Goal: Task Accomplishment & Management: Manage account settings

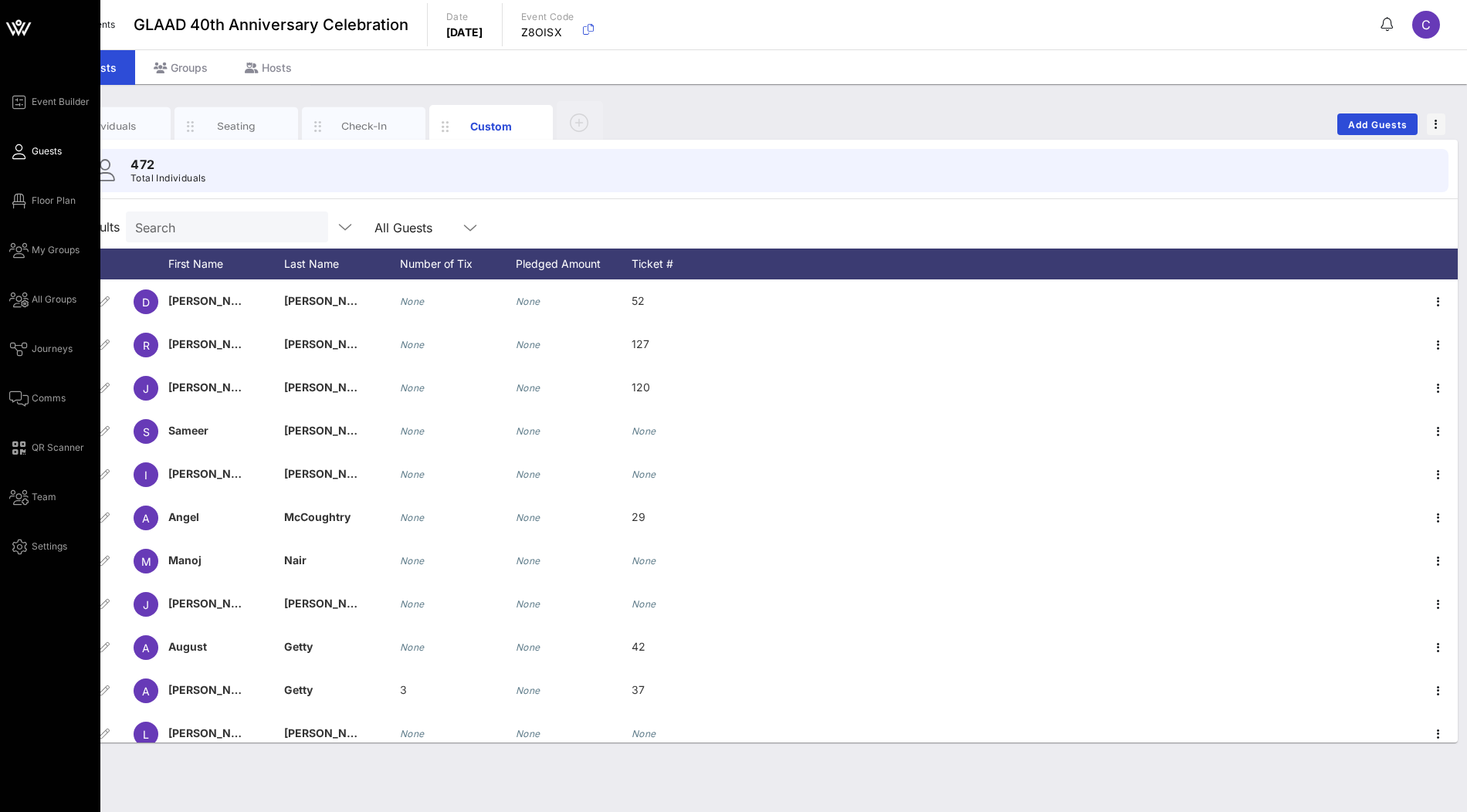
click at [30, 23] on icon at bounding box center [27, 29] width 10 height 13
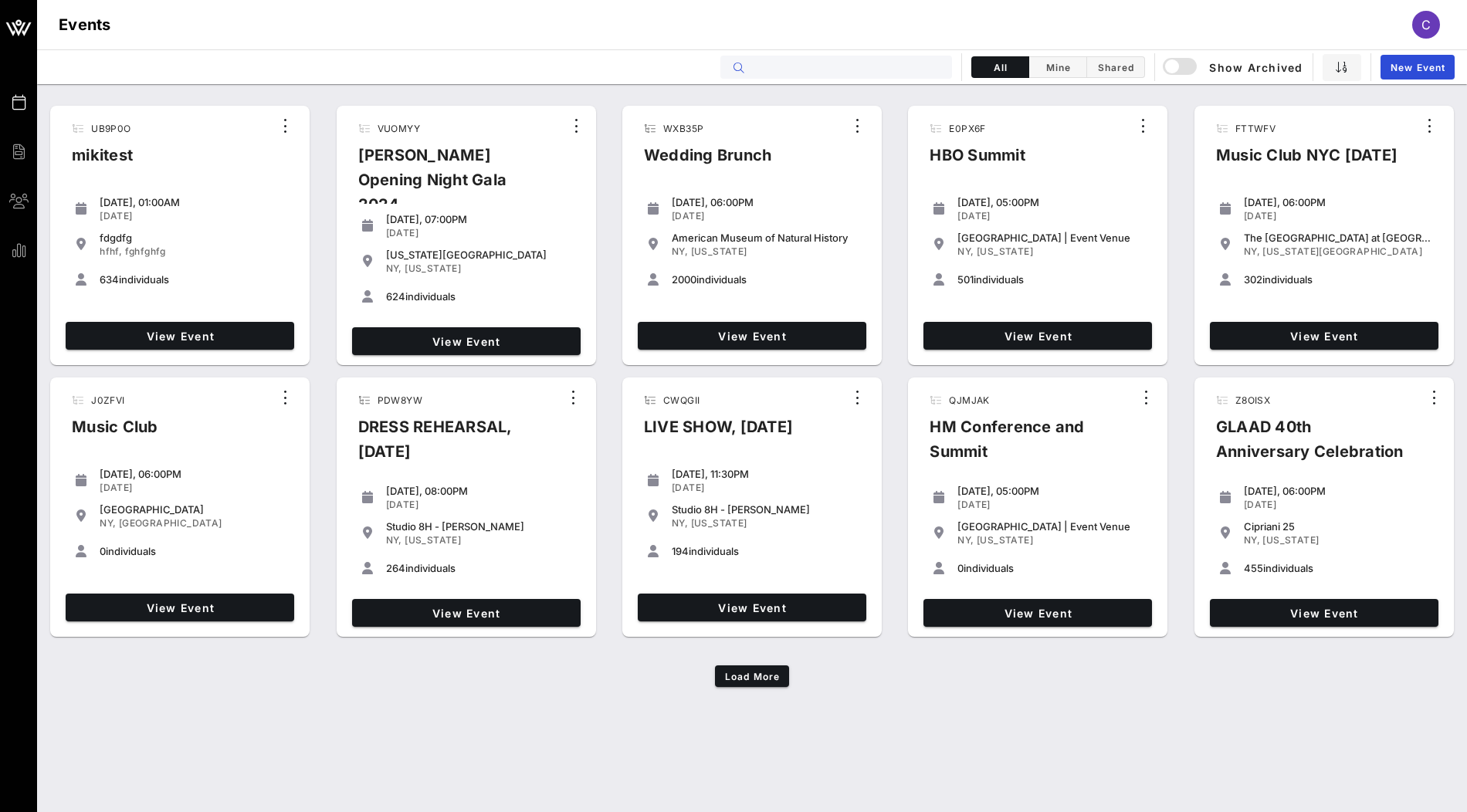
click at [867, 63] on input "text" at bounding box center [846, 66] width 191 height 20
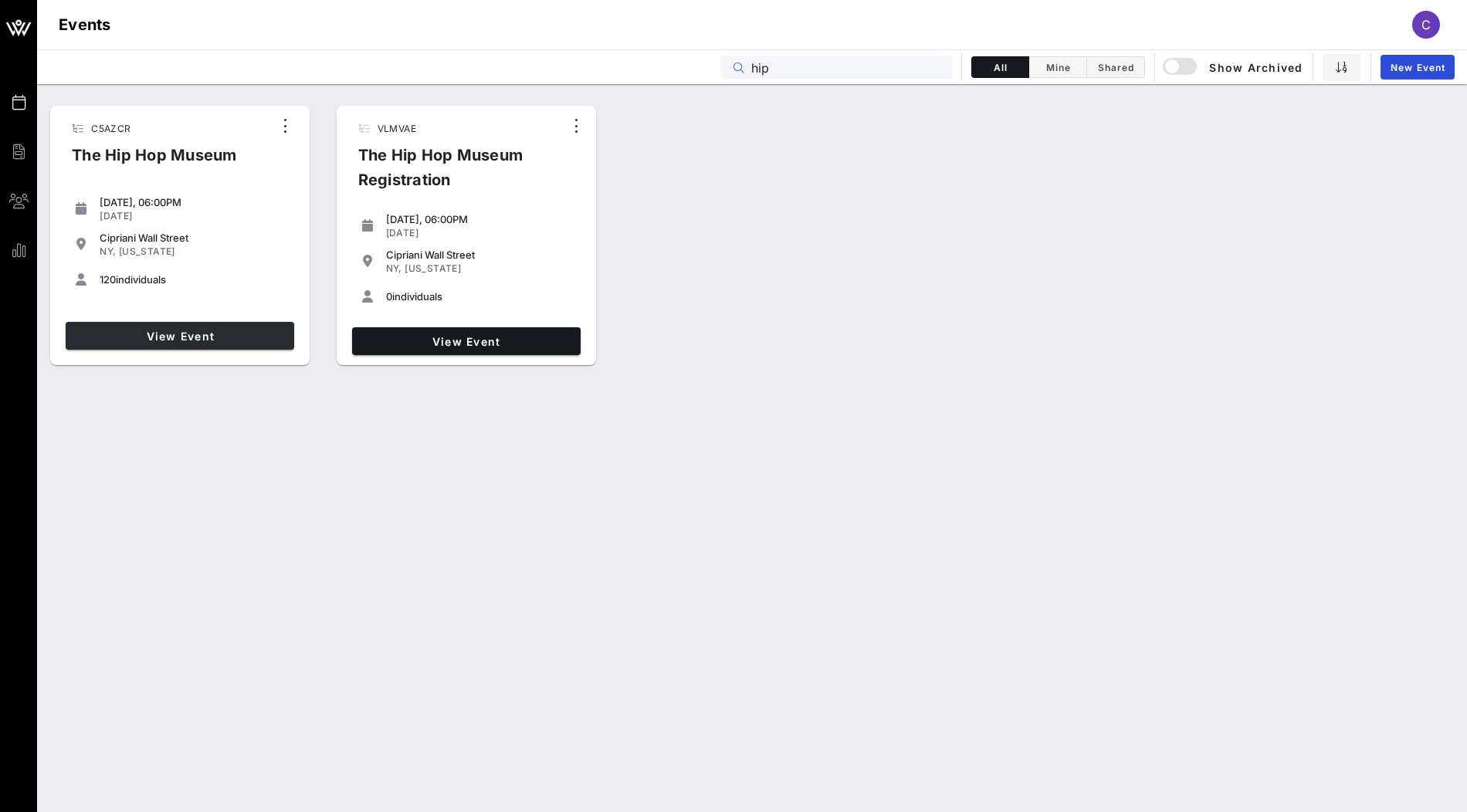
type input "hip"
click at [219, 338] on span "View Event" at bounding box center [180, 336] width 216 height 13
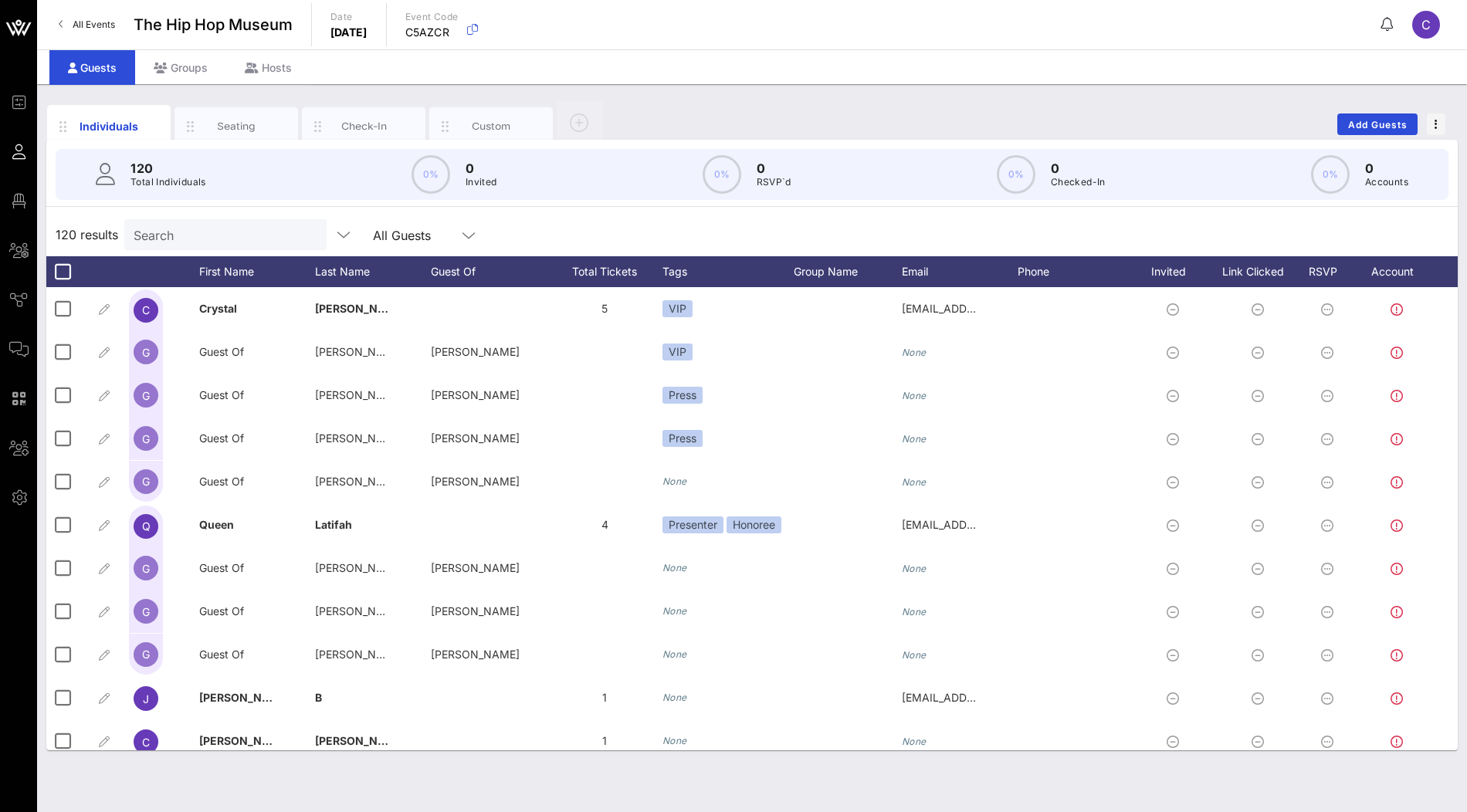
click at [181, 86] on div "Individuals Seating Check-In Custom Add Guests 120 Total Individuals 0% 0 Invit…" at bounding box center [752, 448] width 1430 height 728
click at [185, 74] on div "Groups" at bounding box center [181, 67] width 91 height 34
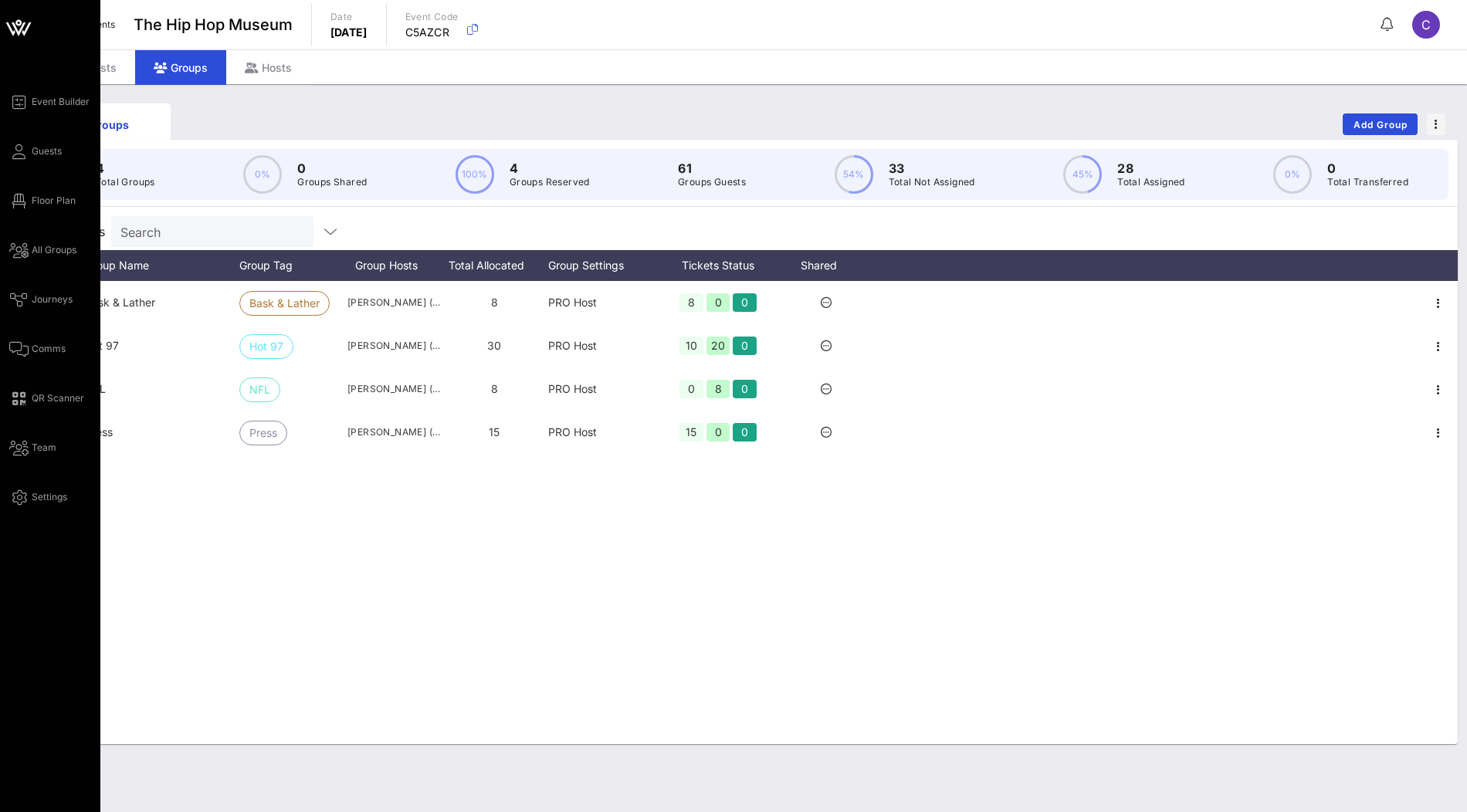
click at [26, 30] on icon at bounding box center [27, 29] width 10 height 13
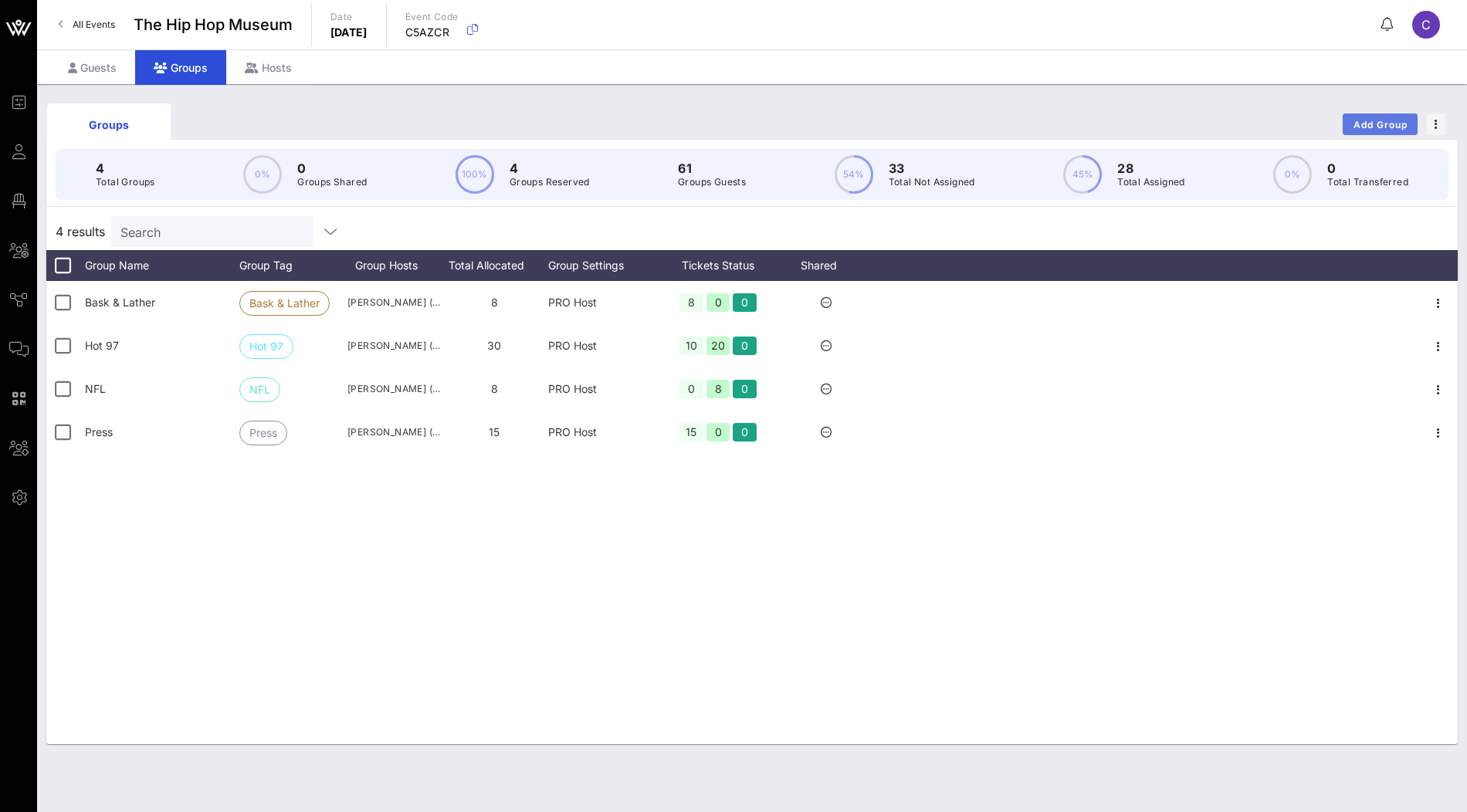
click at [1378, 130] on button "Add Group" at bounding box center [1381, 124] width 75 height 22
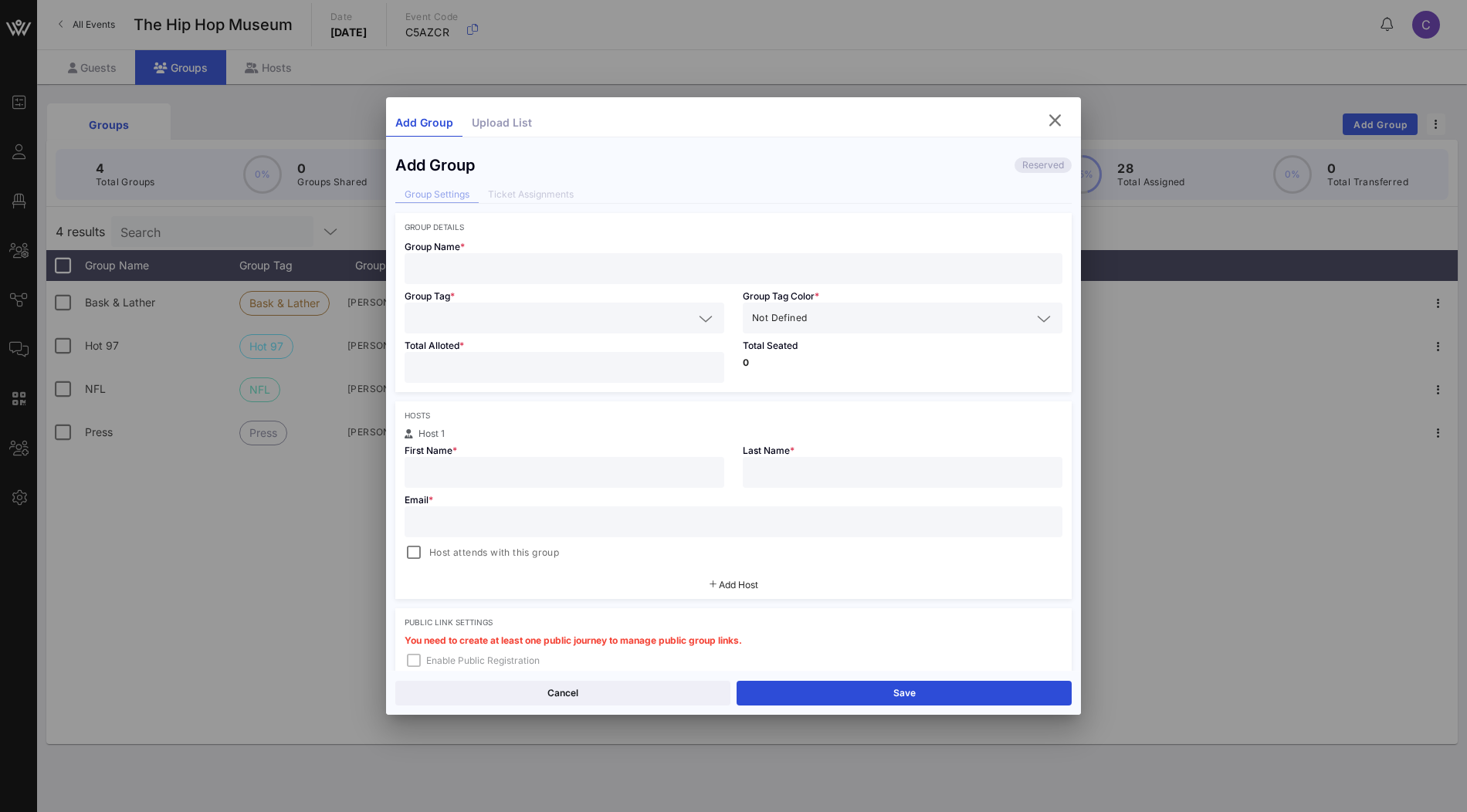
click at [747, 266] on input "text" at bounding box center [734, 268] width 639 height 20
type input "VOW"
click at [677, 319] on input "text" at bounding box center [553, 318] width 279 height 20
type input "t"
type input "Test"
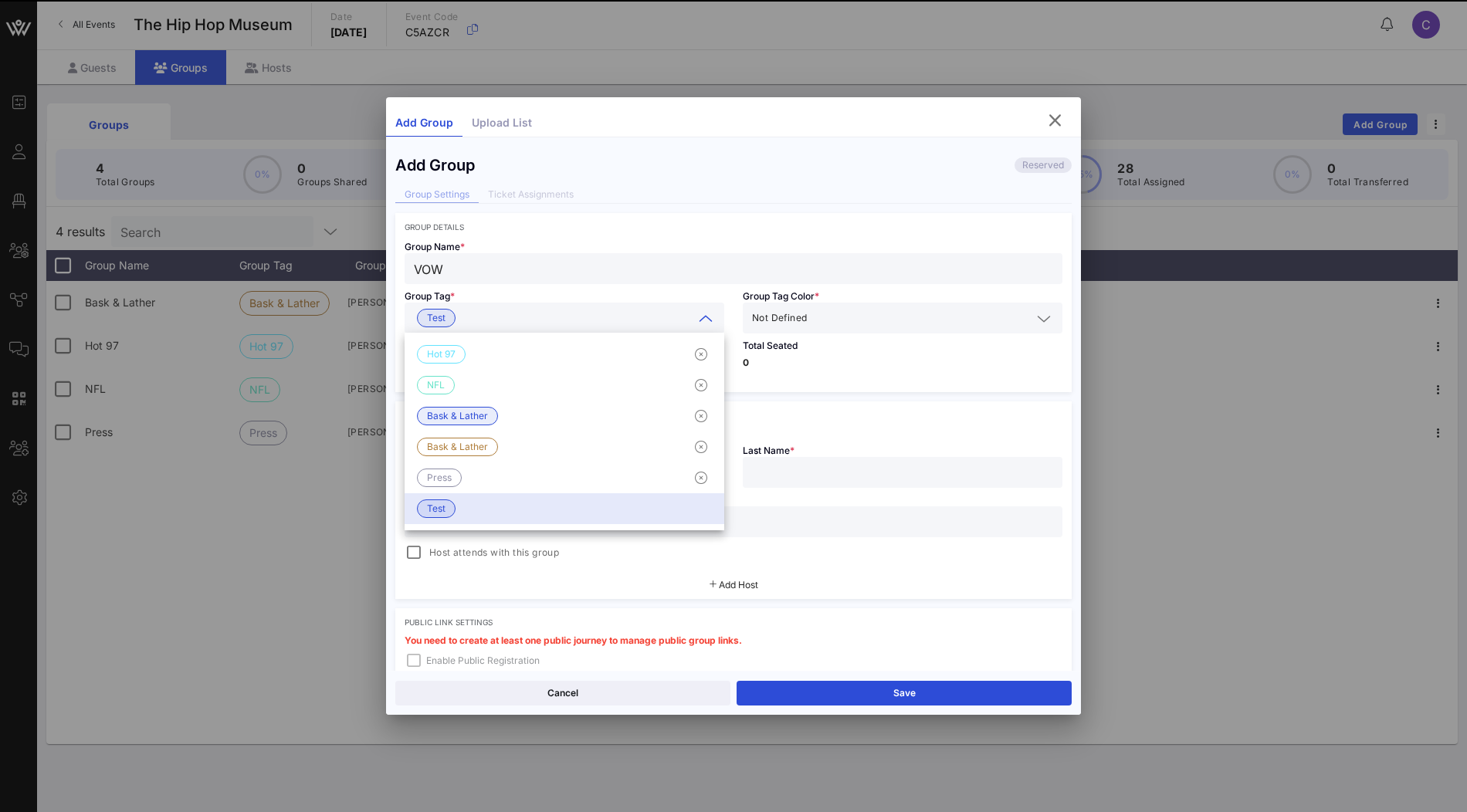
click at [806, 363] on p "0" at bounding box center [902, 363] width 320 height 10
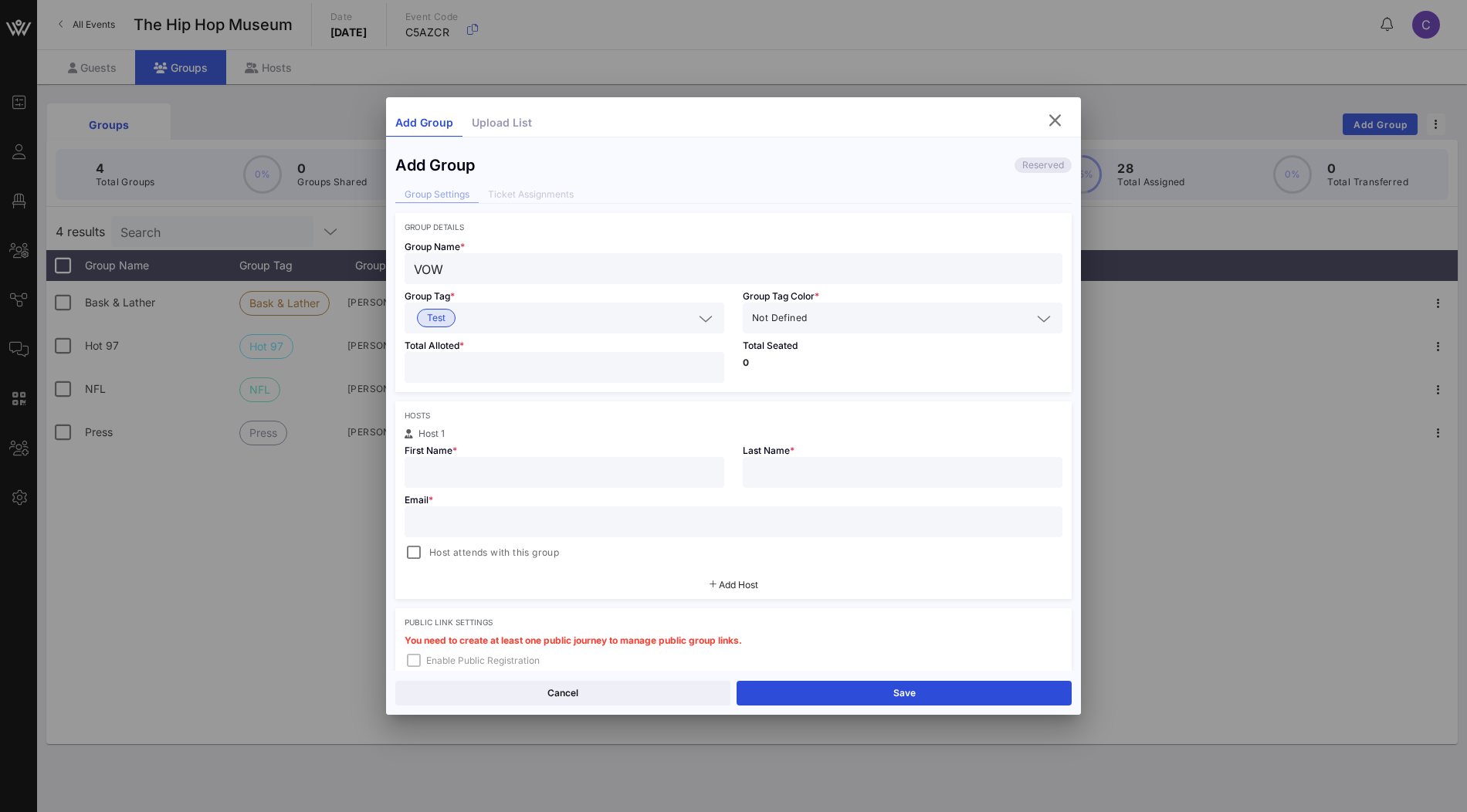
click at [673, 363] on input "number" at bounding box center [565, 367] width 301 height 20
type input "**"
click at [833, 689] on button "Save" at bounding box center [904, 693] width 336 height 25
click at [1058, 125] on icon "button" at bounding box center [1055, 120] width 18 height 18
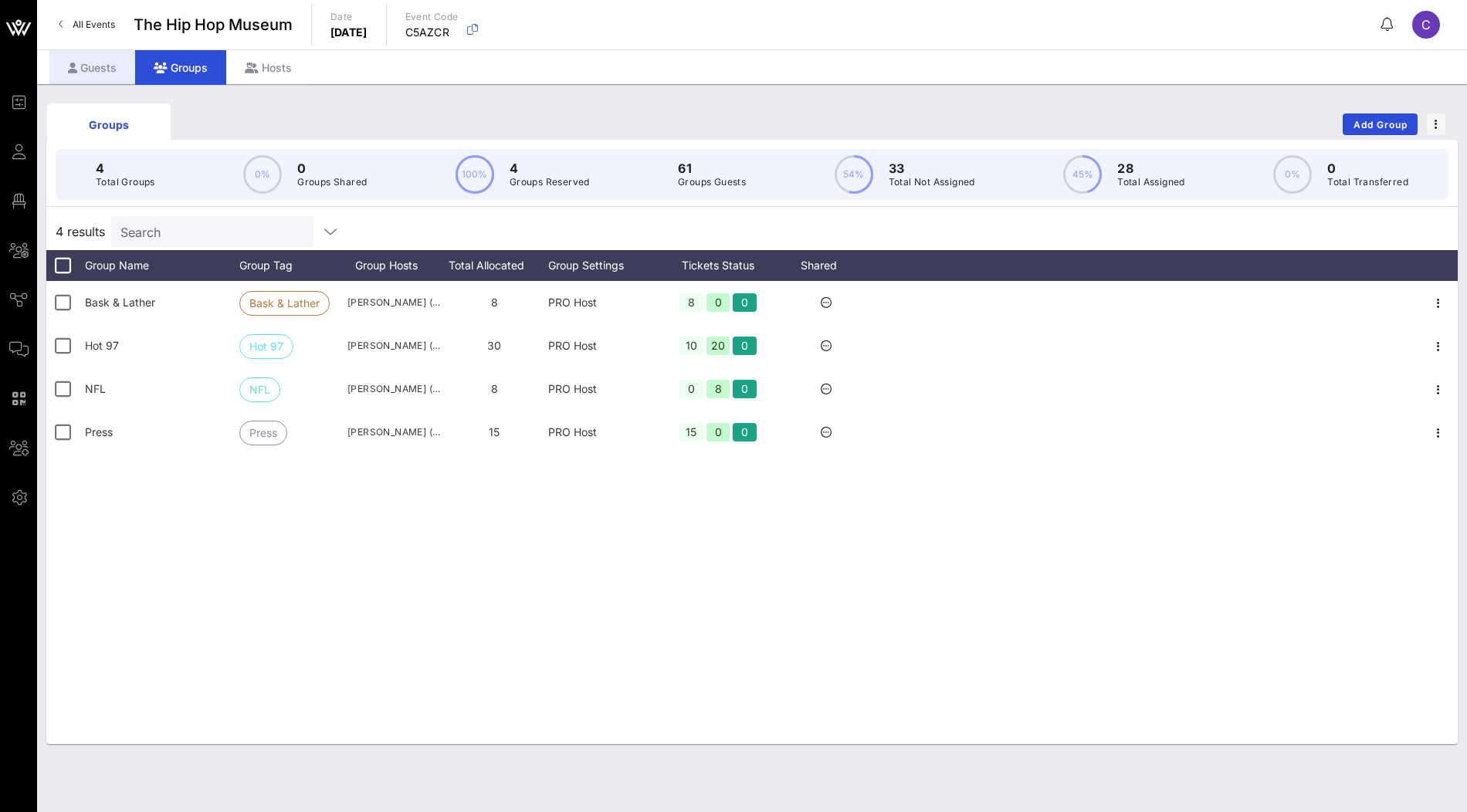
click at [100, 65] on div "Guests" at bounding box center [92, 67] width 86 height 34
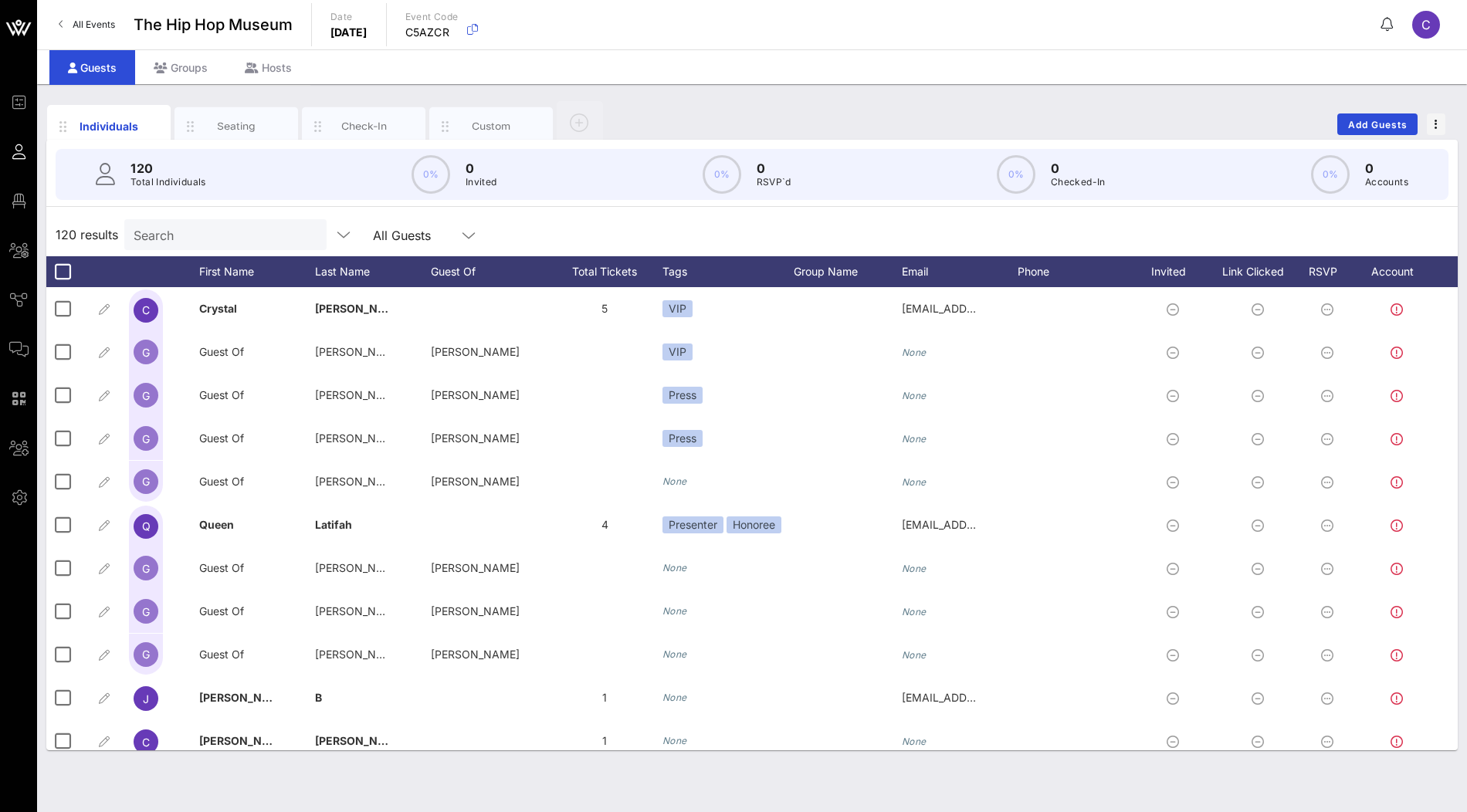
click at [153, 231] on input "Search" at bounding box center [224, 235] width 181 height 20
paste input "James Benedict"
type input "James Benedict"
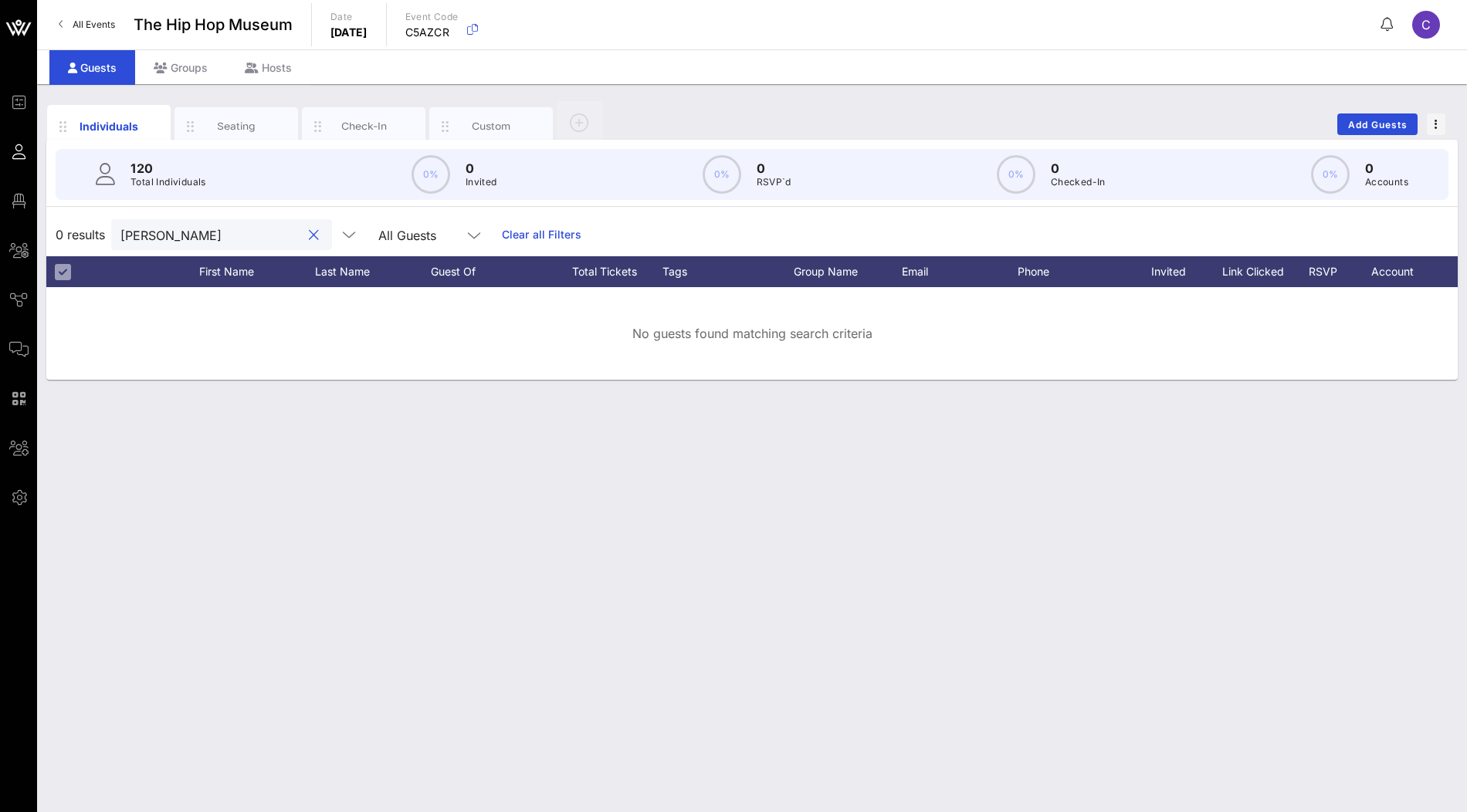
drag, startPoint x: 223, startPoint y: 234, endPoint x: 90, endPoint y: 234, distance: 133.0
click at [90, 234] on div "0 results James Benedict All Guests Clear all Filters" at bounding box center [752, 235] width 1412 height 43
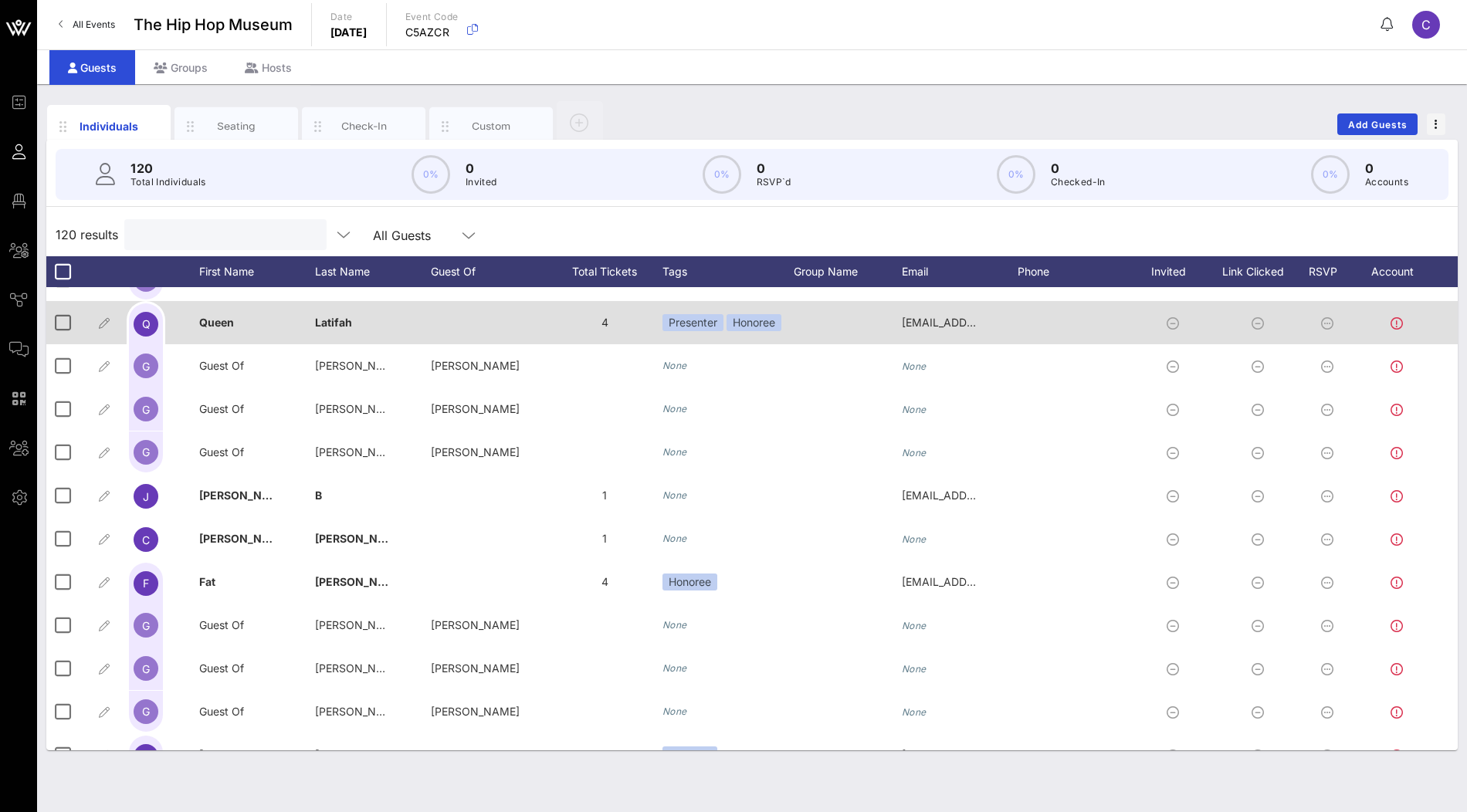
scroll to position [291, 0]
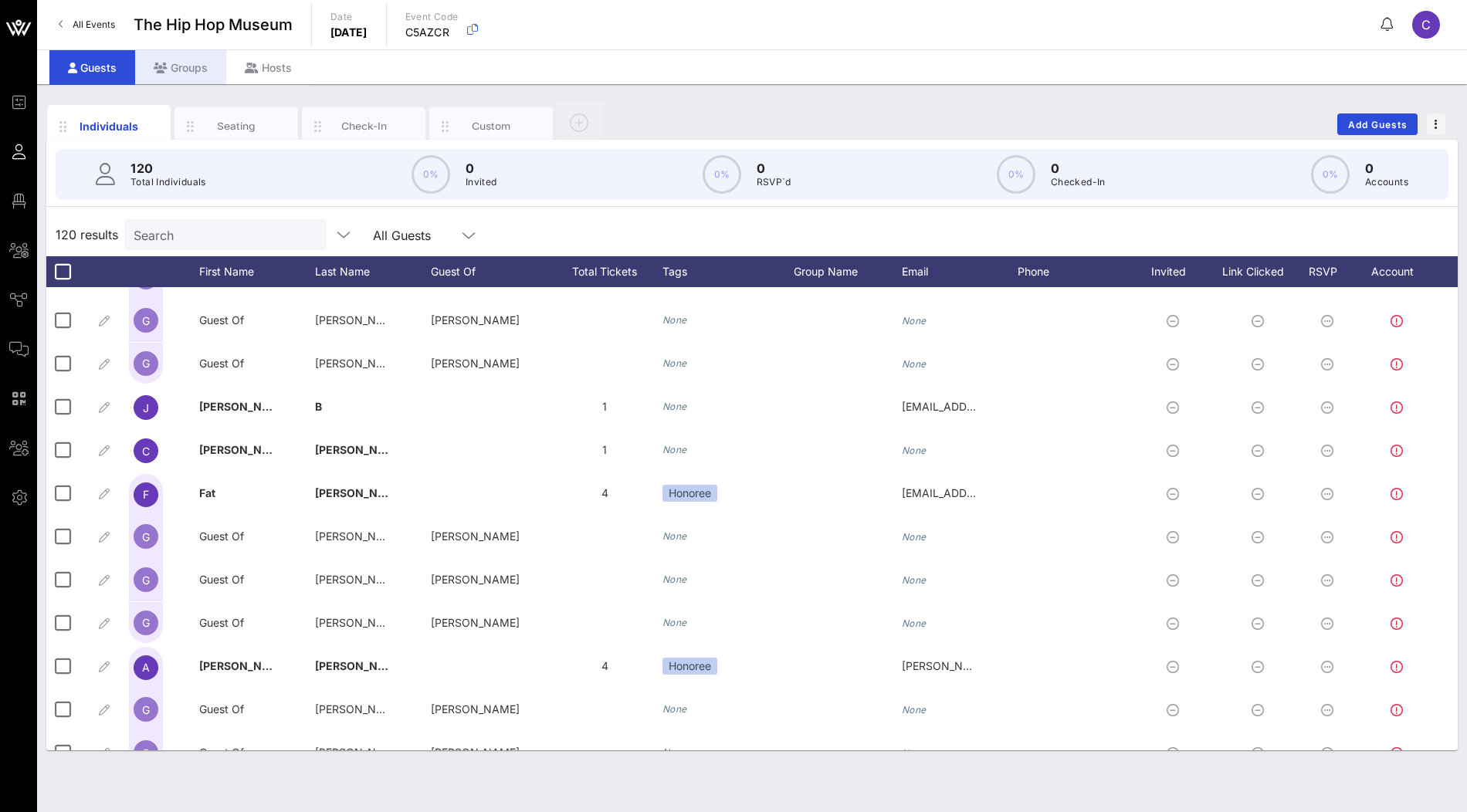
click at [186, 70] on div "Groups" at bounding box center [181, 67] width 91 height 34
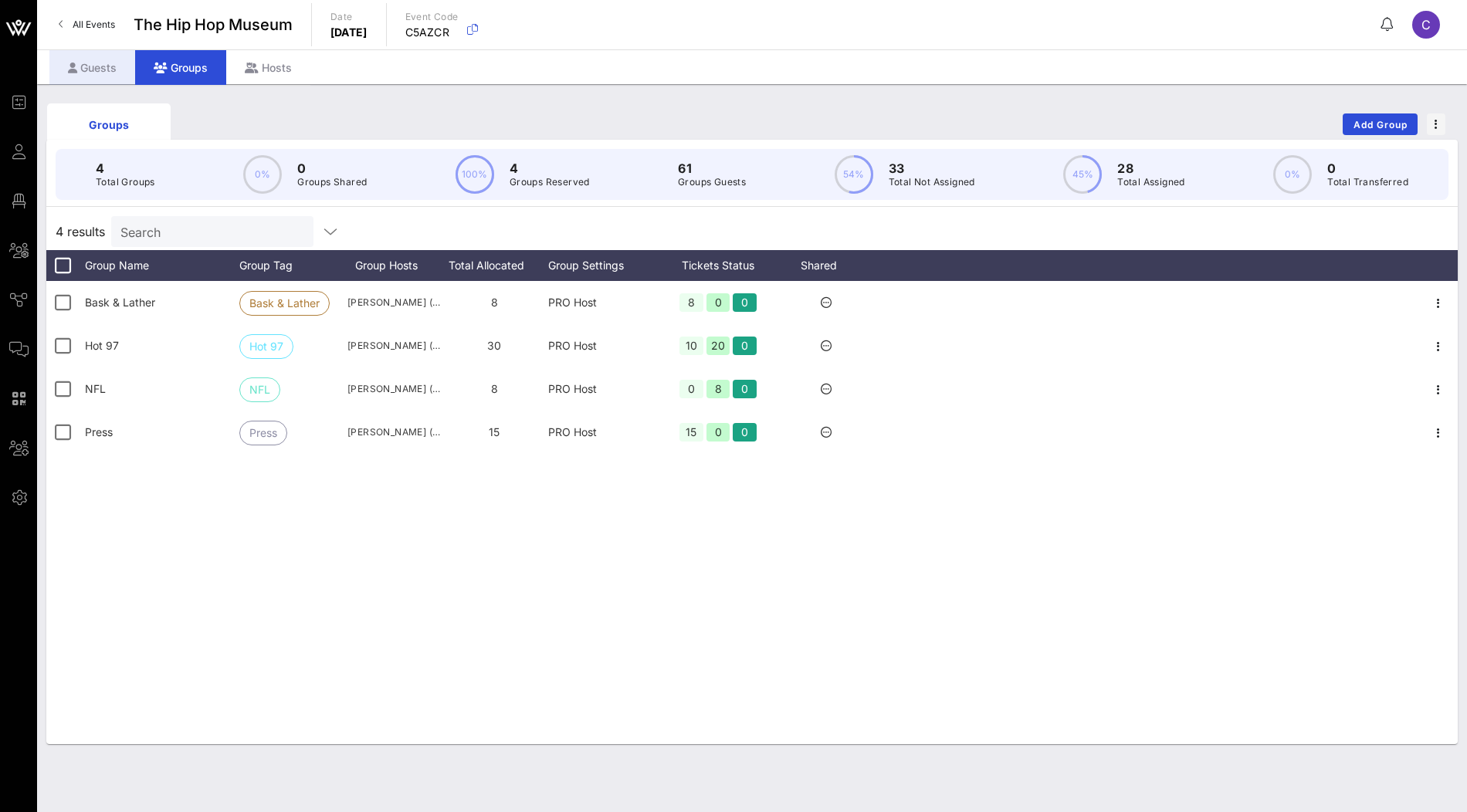
click at [98, 72] on div "Guests" at bounding box center [92, 67] width 86 height 34
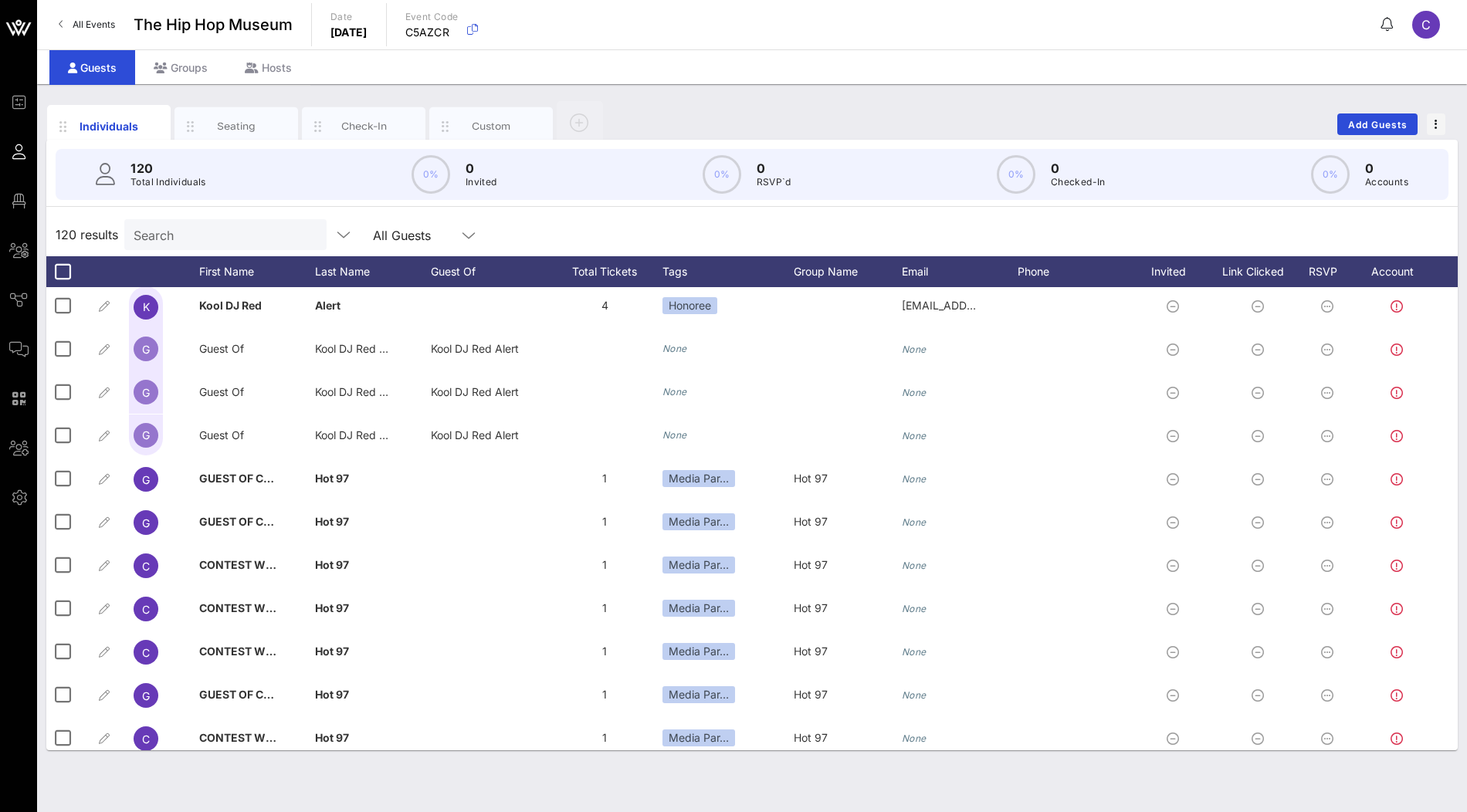
scroll to position [2403, 0]
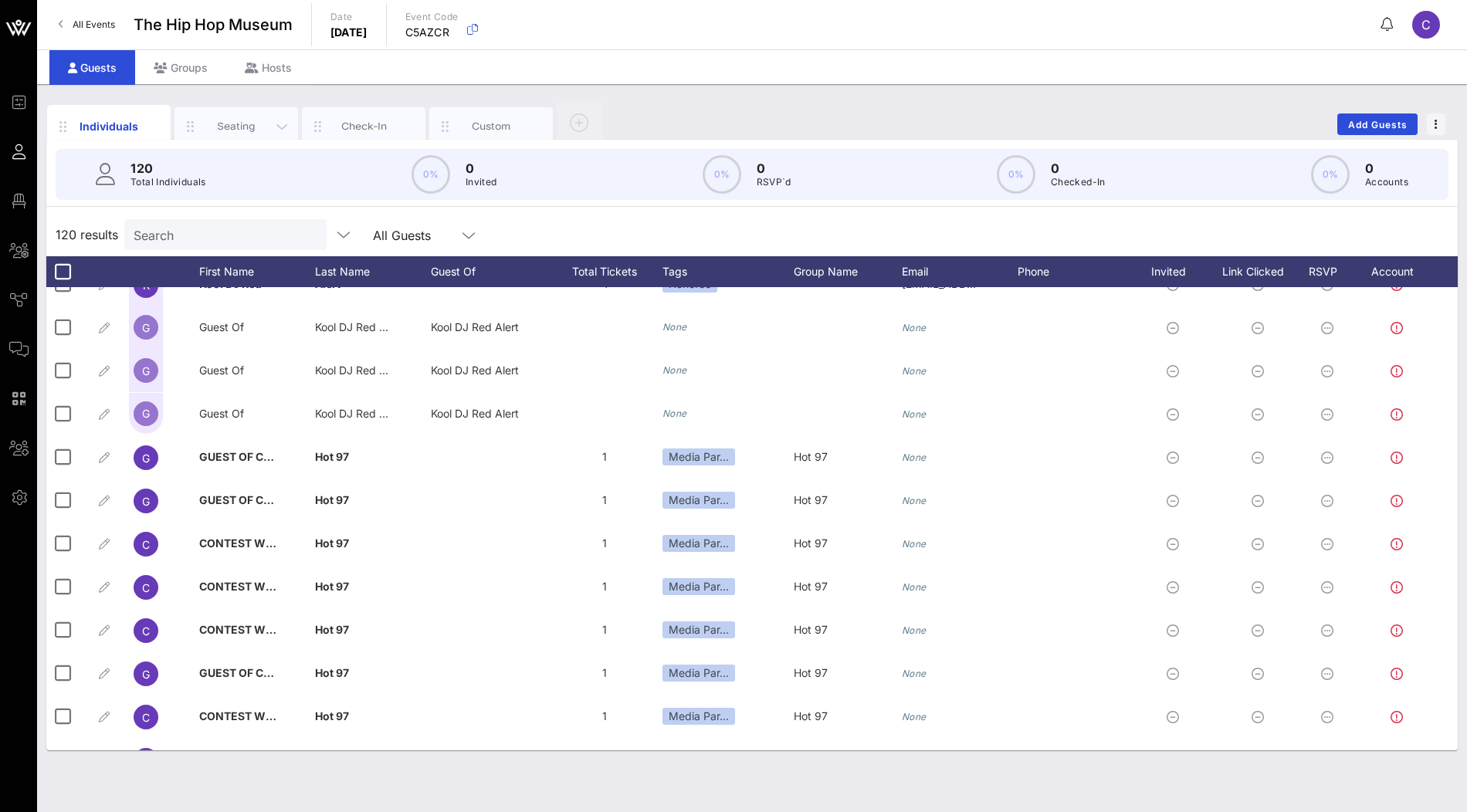
click at [247, 107] on div "Seating" at bounding box center [236, 127] width 123 height 38
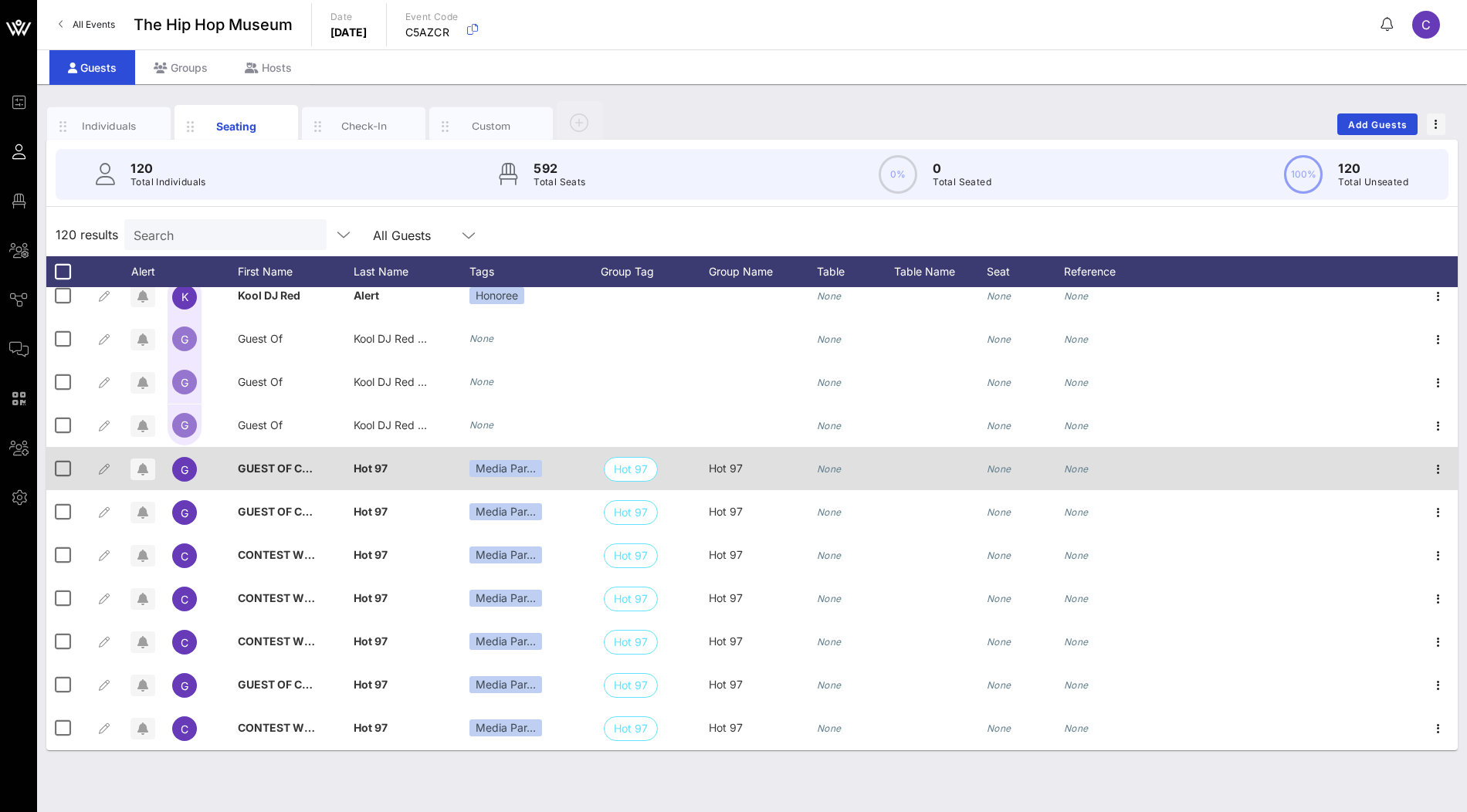
scroll to position [2391, 0]
click at [287, 469] on span "GUEST OF CONTEST WINNER" at bounding box center [316, 469] width 157 height 13
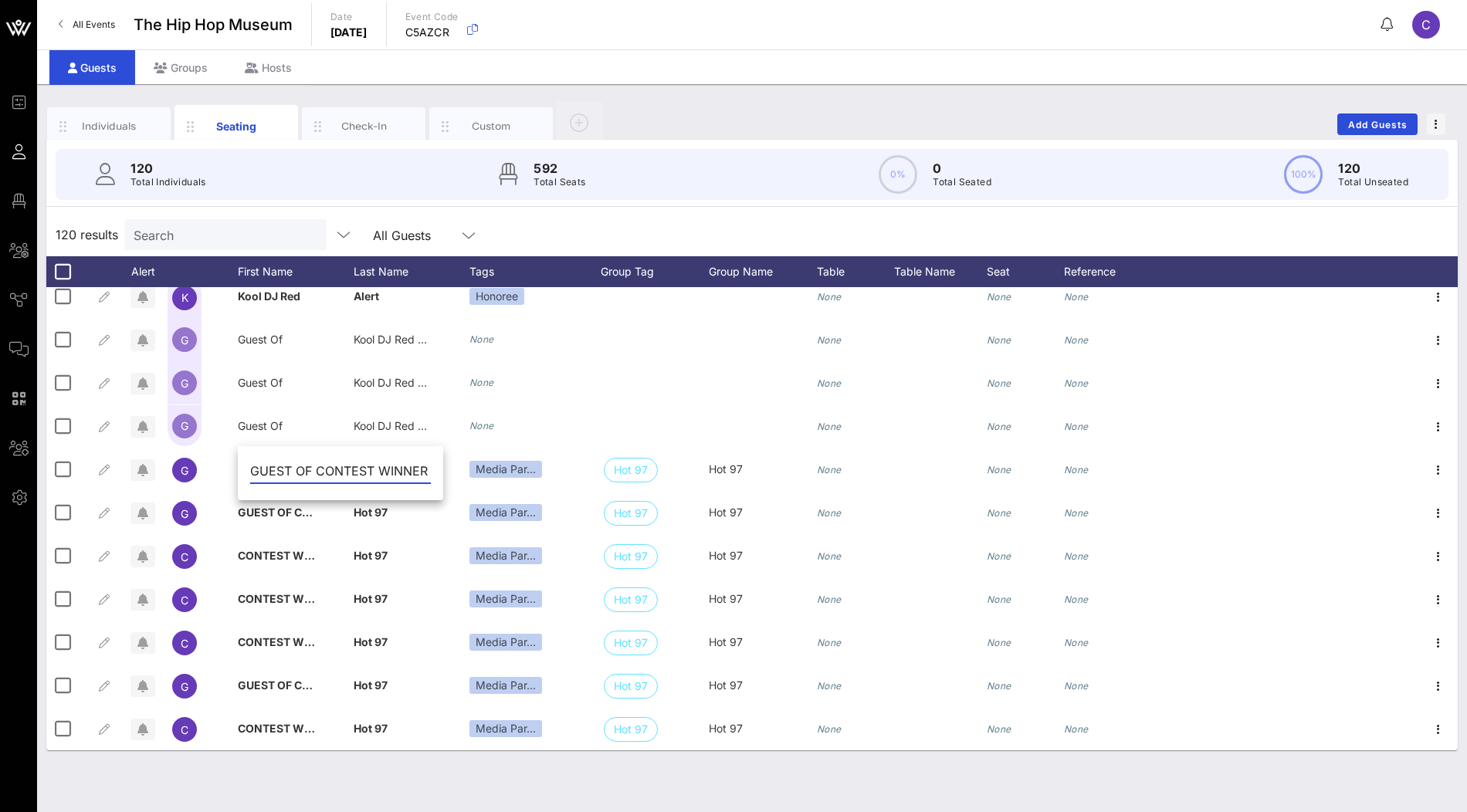
scroll to position [0, 0]
click at [754, 123] on div "Individuals Seating Check-In Custom Add Guests" at bounding box center [752, 124] width 1412 height 50
click at [194, 70] on div "Groups" at bounding box center [181, 67] width 91 height 34
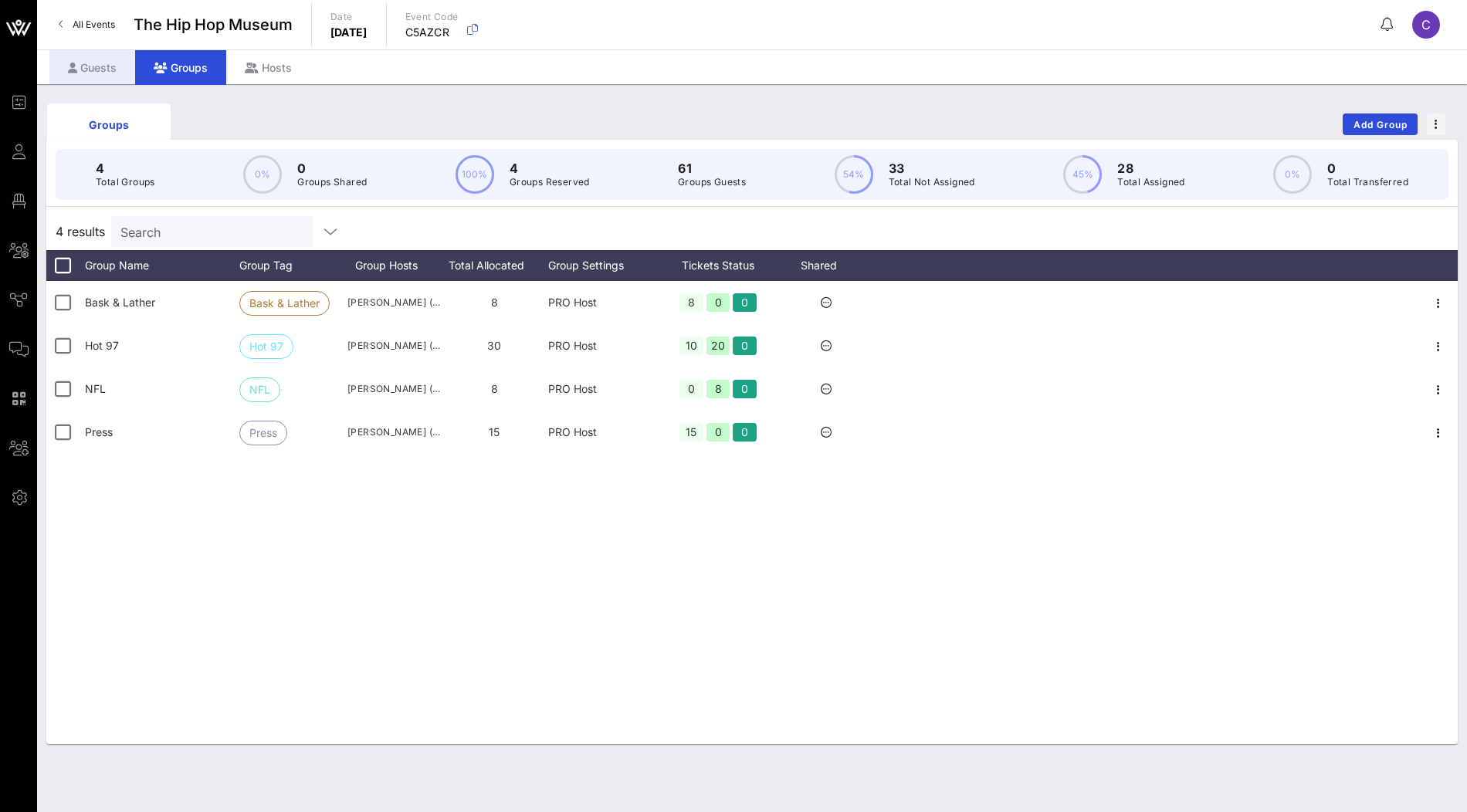
click at [110, 72] on div "Guests" at bounding box center [92, 67] width 86 height 34
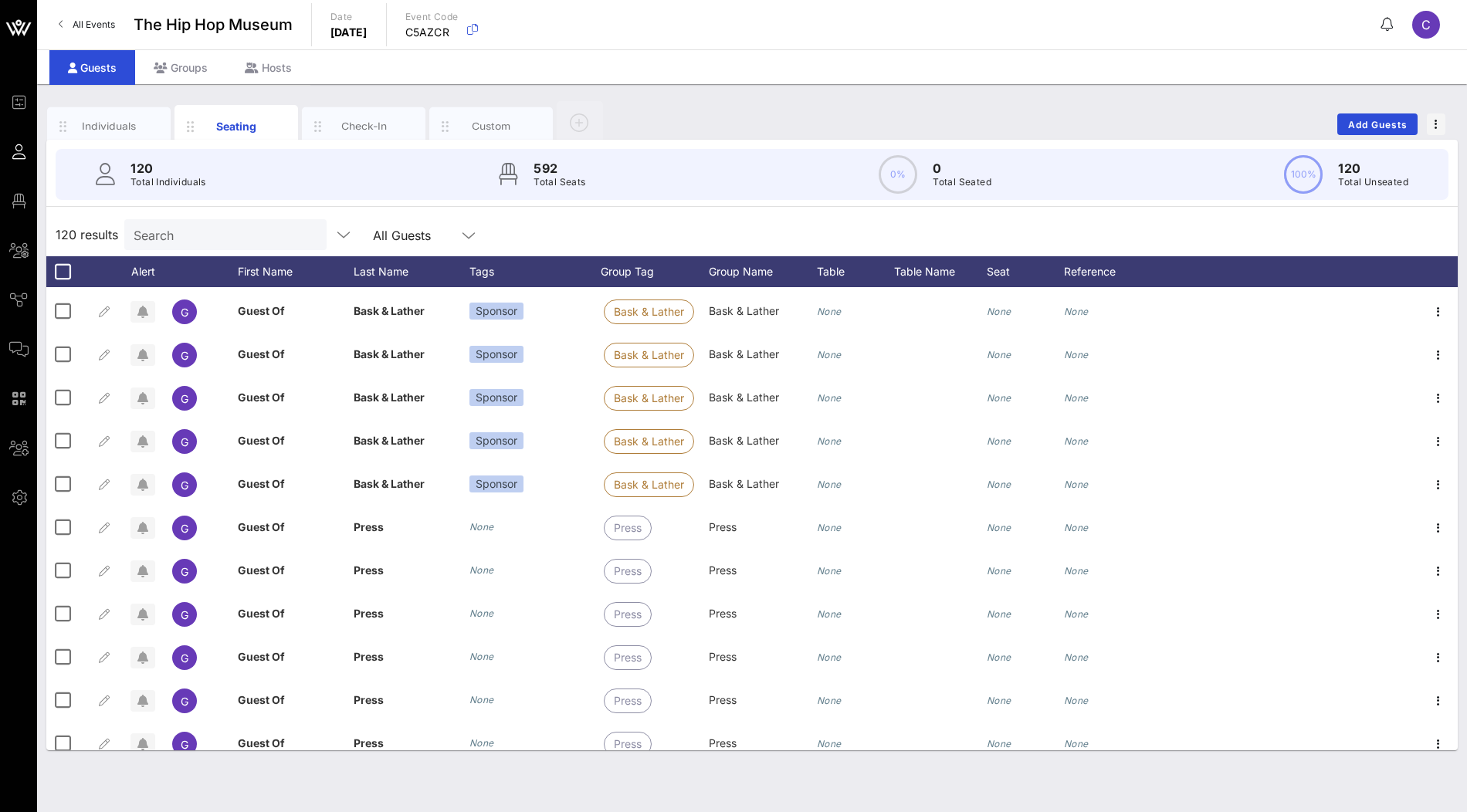
scroll to position [4726, 0]
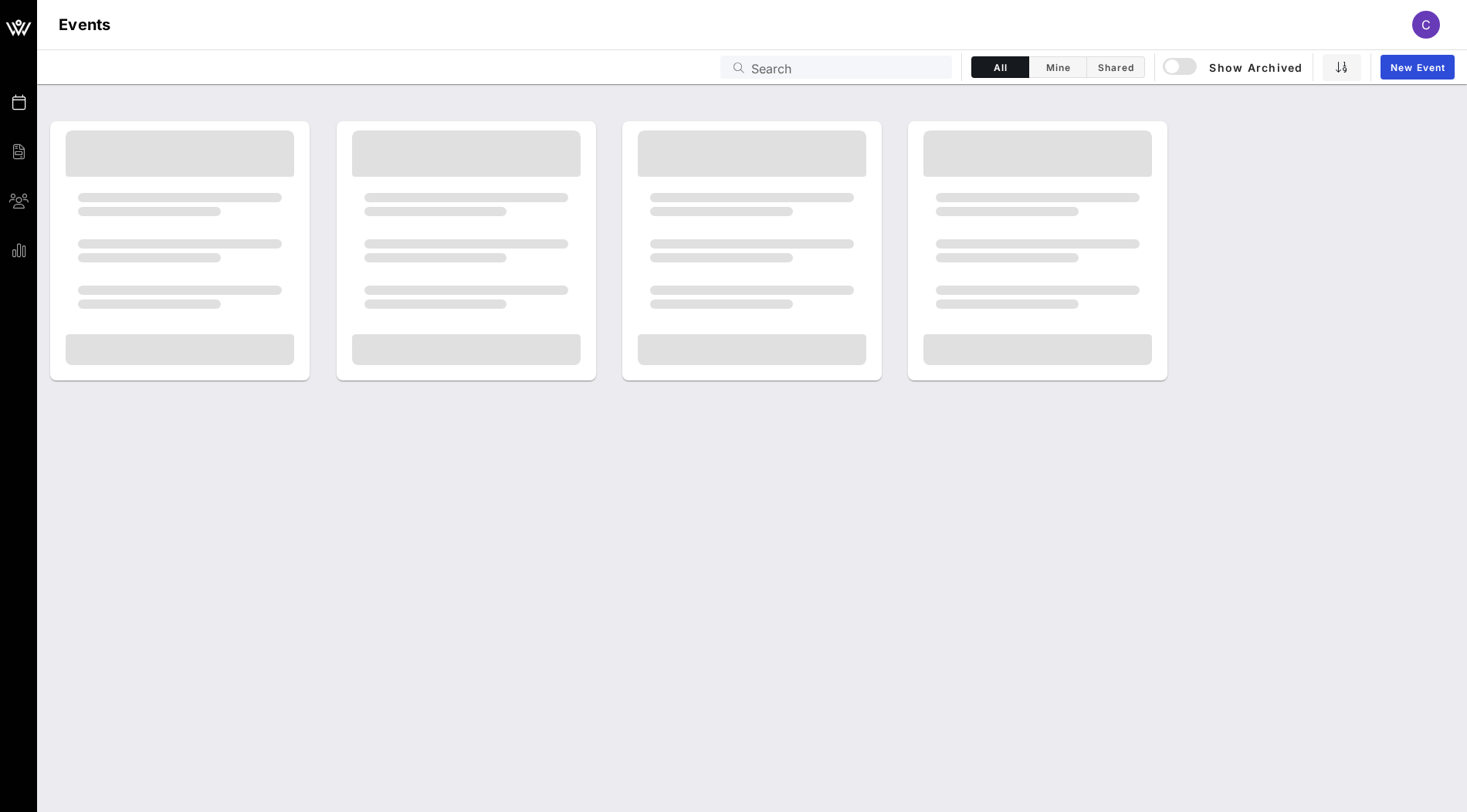
click at [798, 70] on input "Search" at bounding box center [846, 66] width 191 height 20
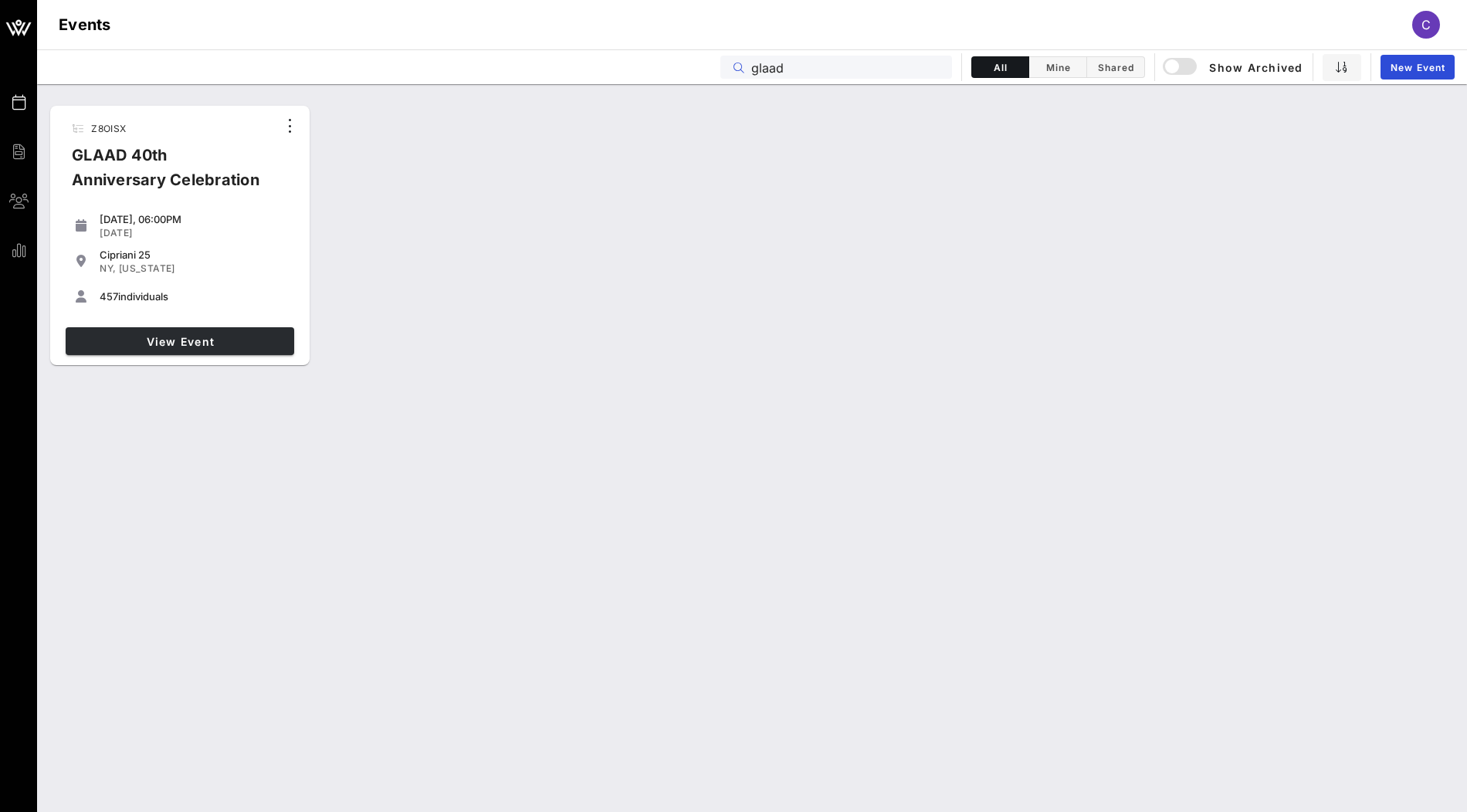
type input "glaad"
click at [193, 343] on span "View Event" at bounding box center [180, 342] width 216 height 13
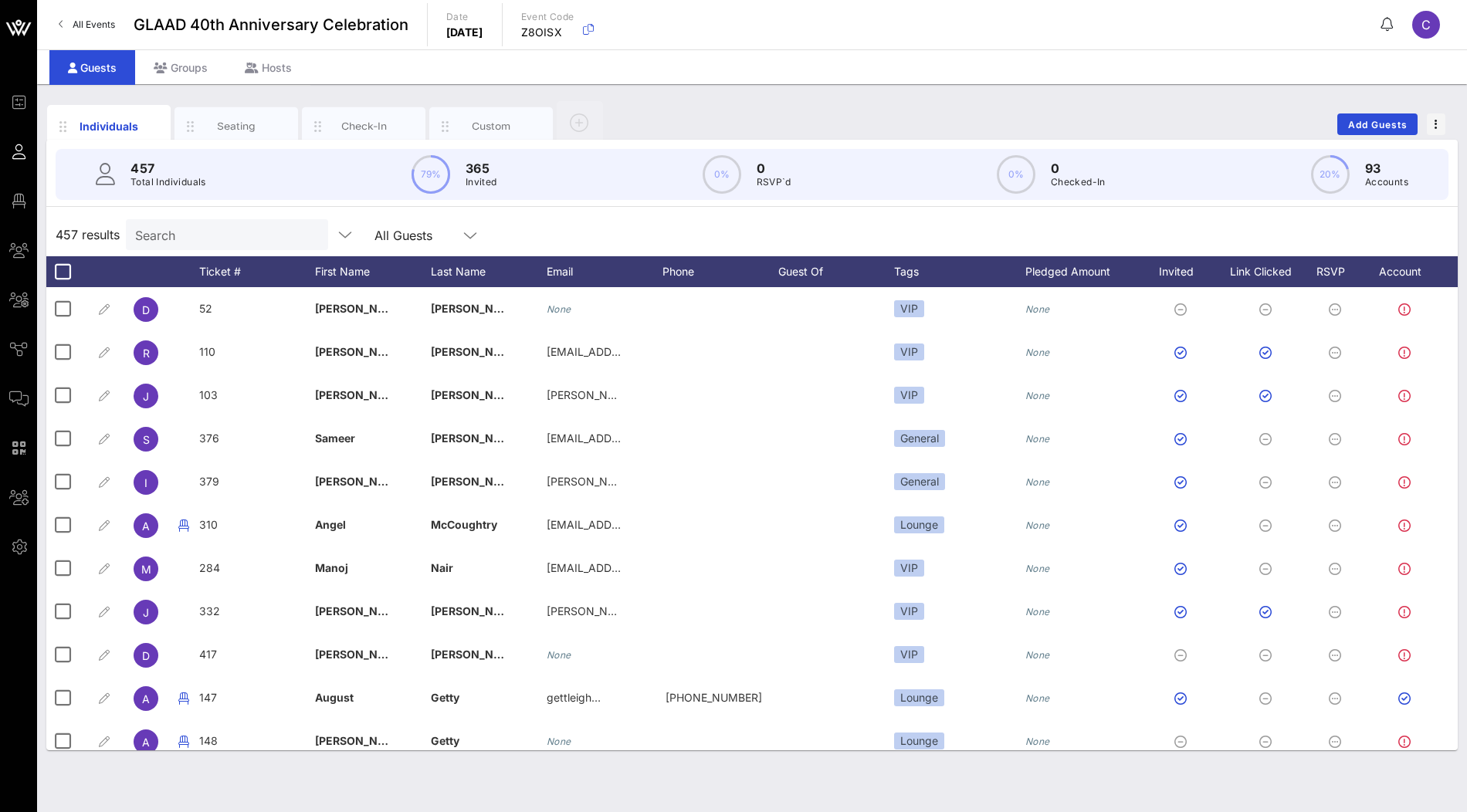
click at [198, 90] on div "Individuals Seating Check-In Custom Add Guests 457 Total Individuals 79% 365 In…" at bounding box center [752, 448] width 1430 height 728
click at [191, 74] on div "Groups" at bounding box center [181, 67] width 91 height 34
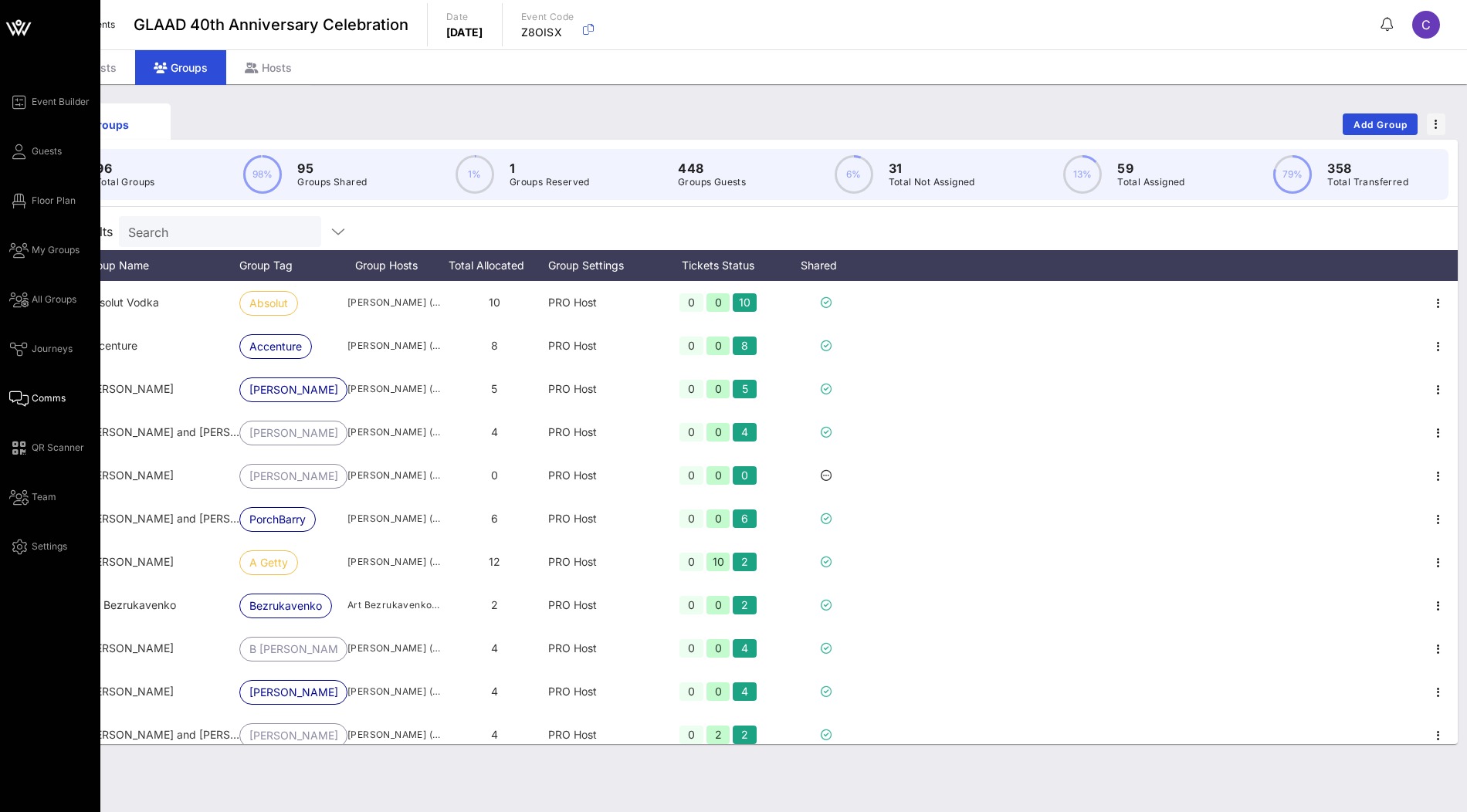
click at [37, 394] on span "Comms" at bounding box center [49, 398] width 34 height 14
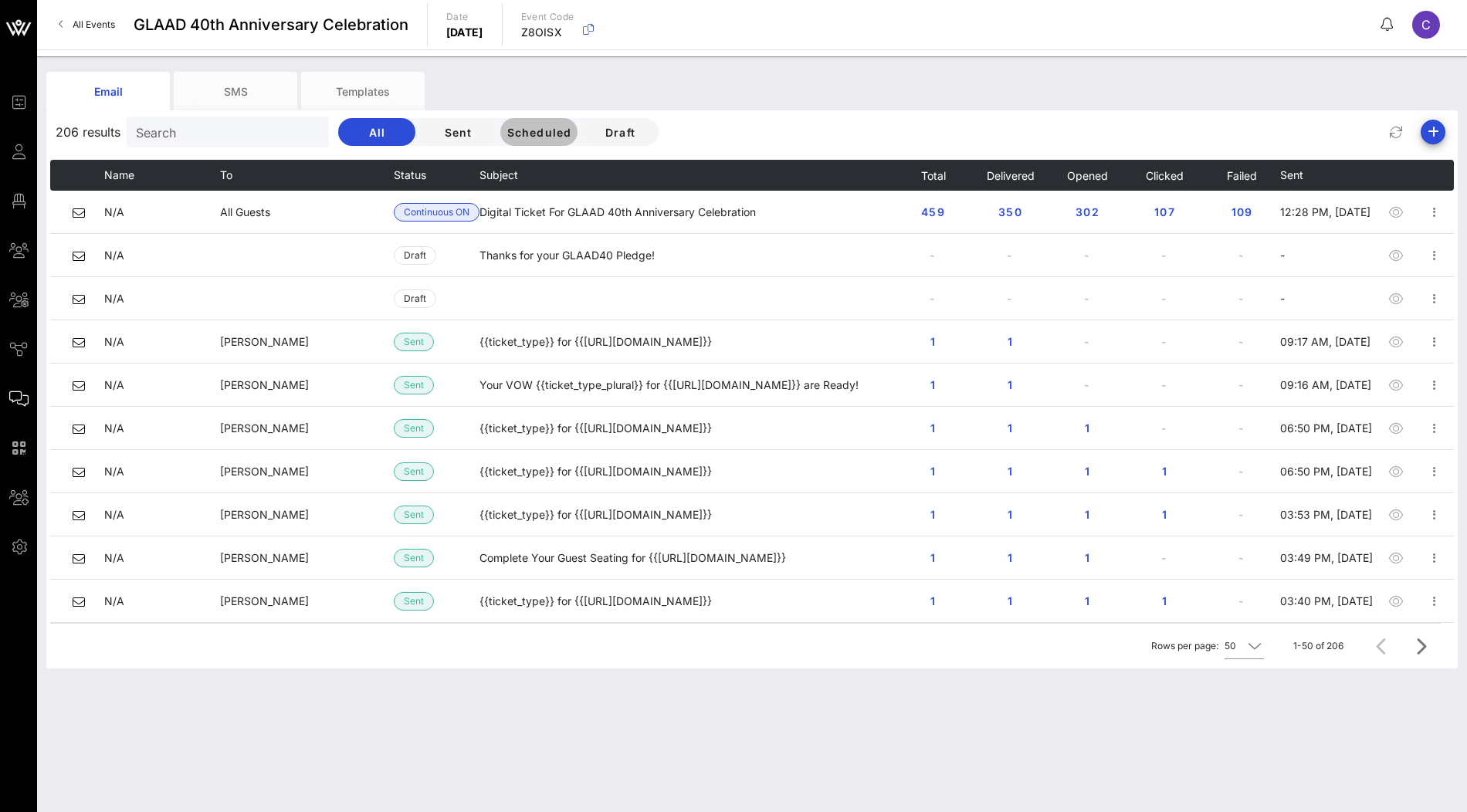
click at [506, 134] on span "Scheduled" at bounding box center [539, 132] width 66 height 13
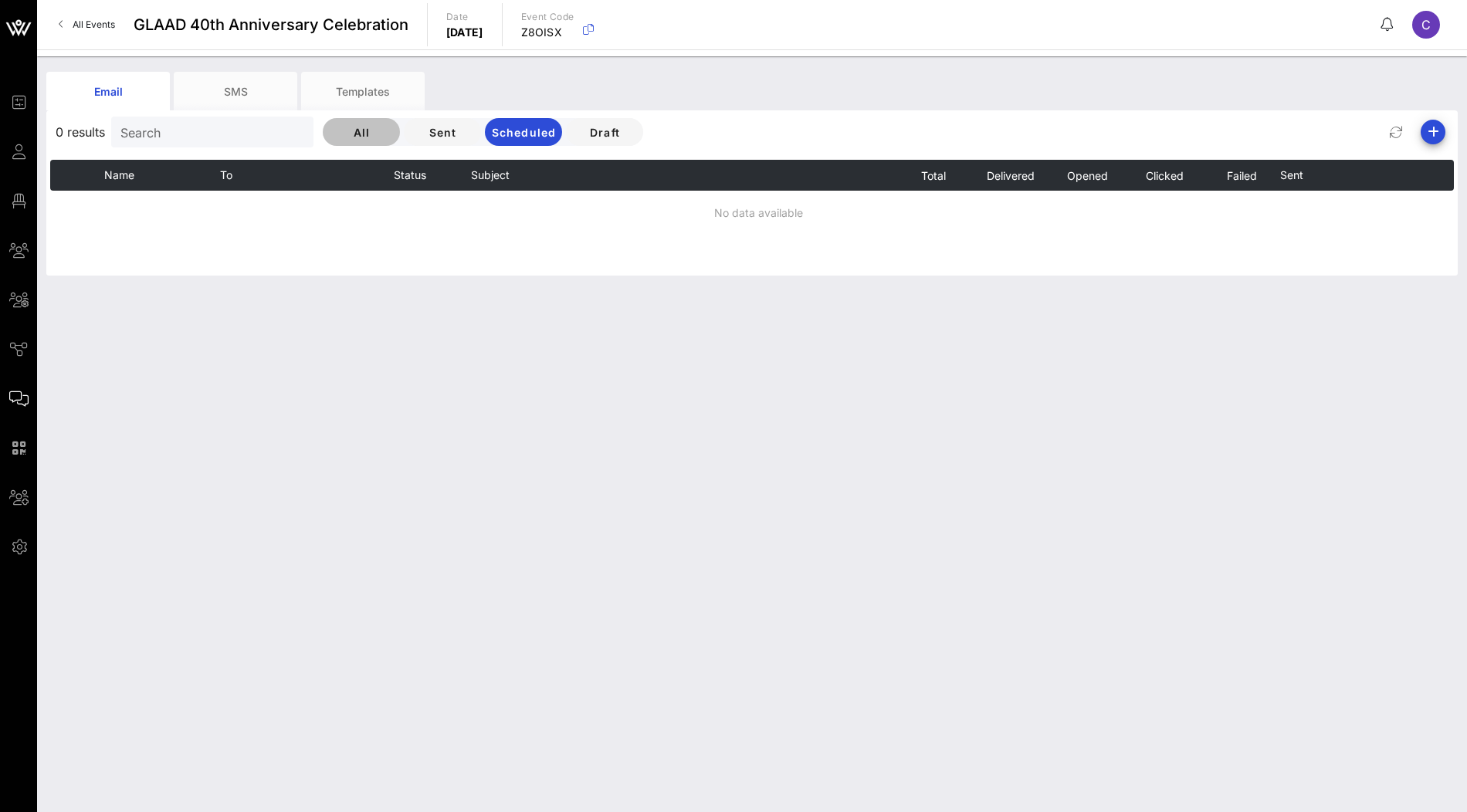
click at [341, 130] on span "All" at bounding box center [362, 132] width 53 height 13
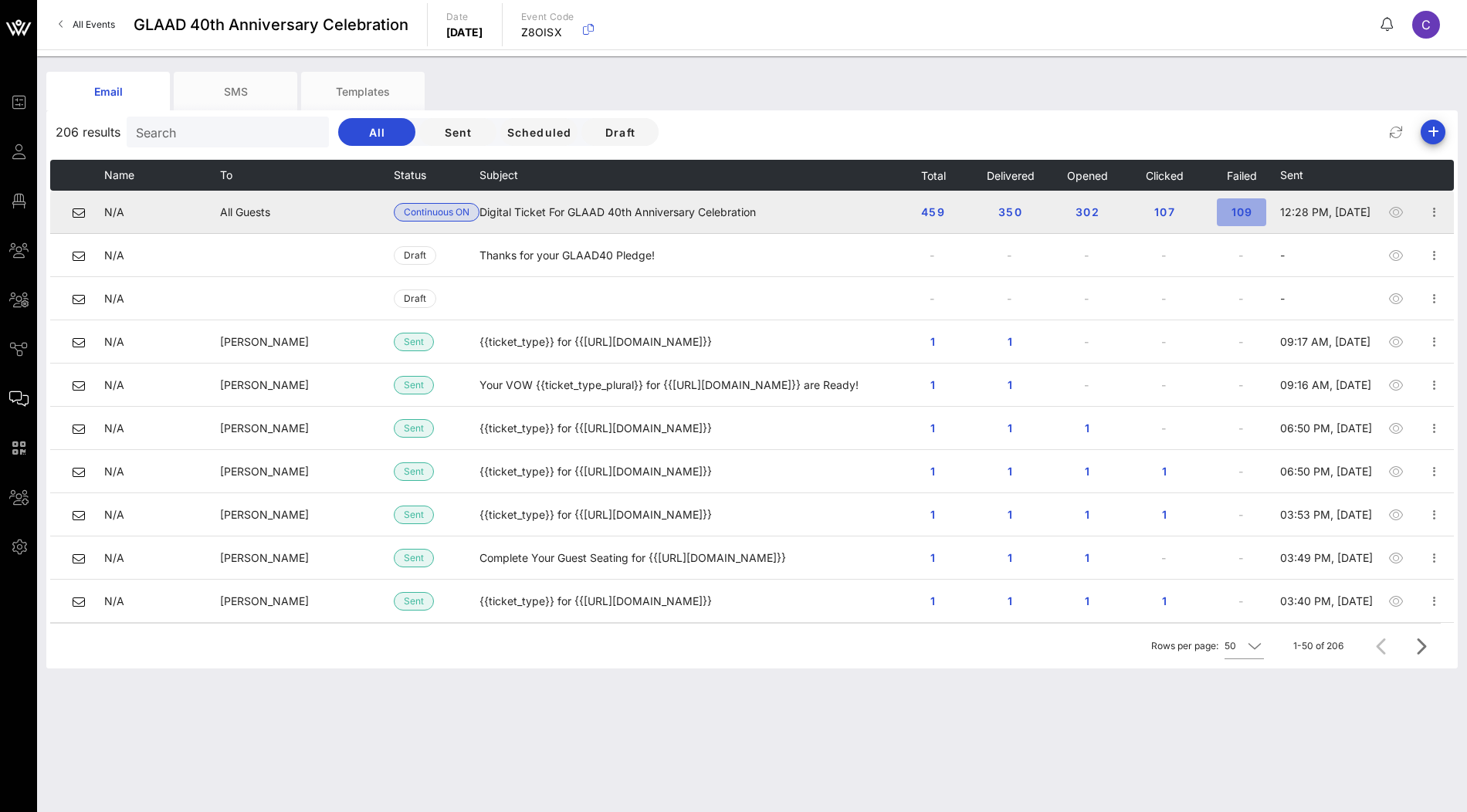
click at [1242, 207] on span "109" at bounding box center [1241, 212] width 25 height 13
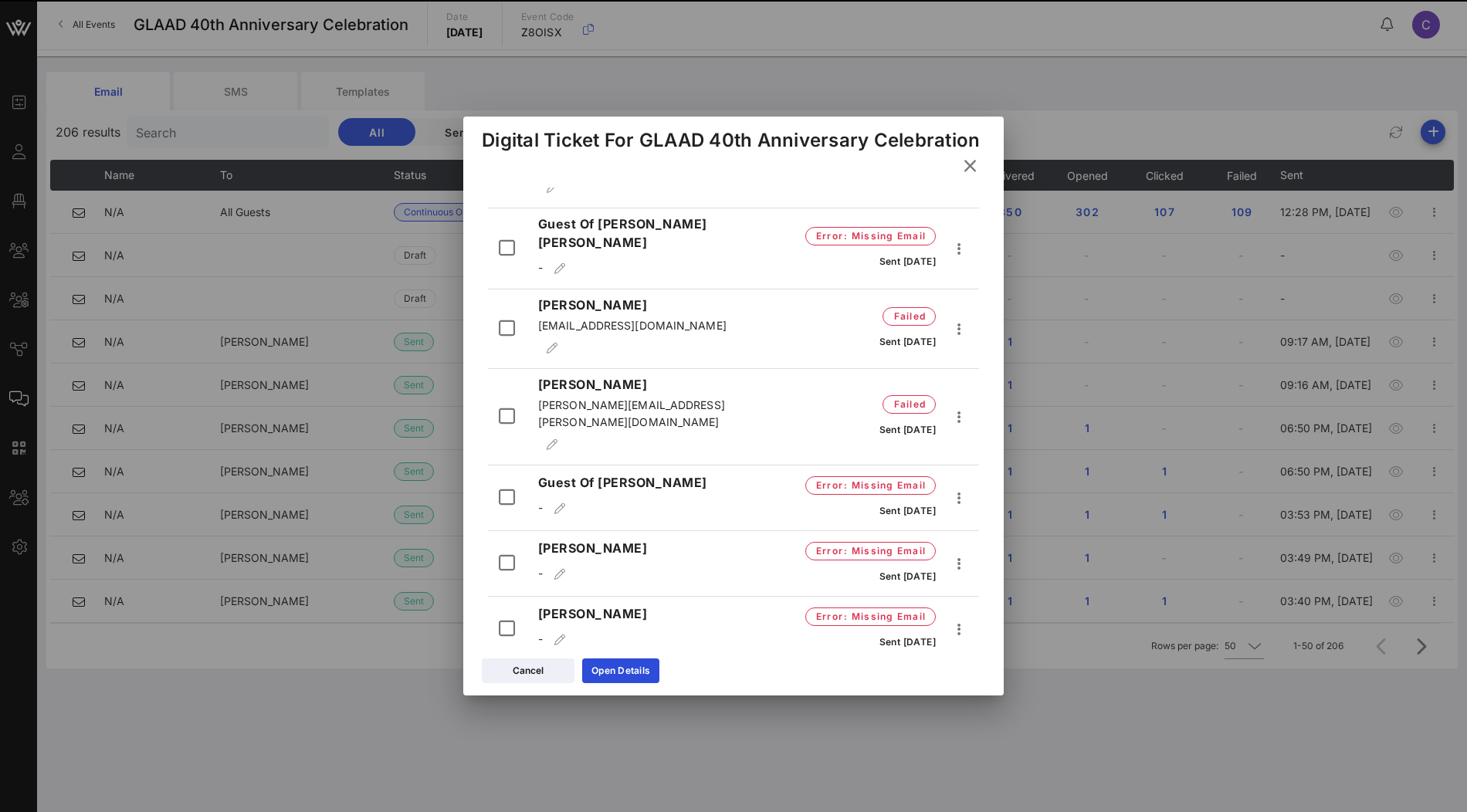
scroll to position [1601, 0]
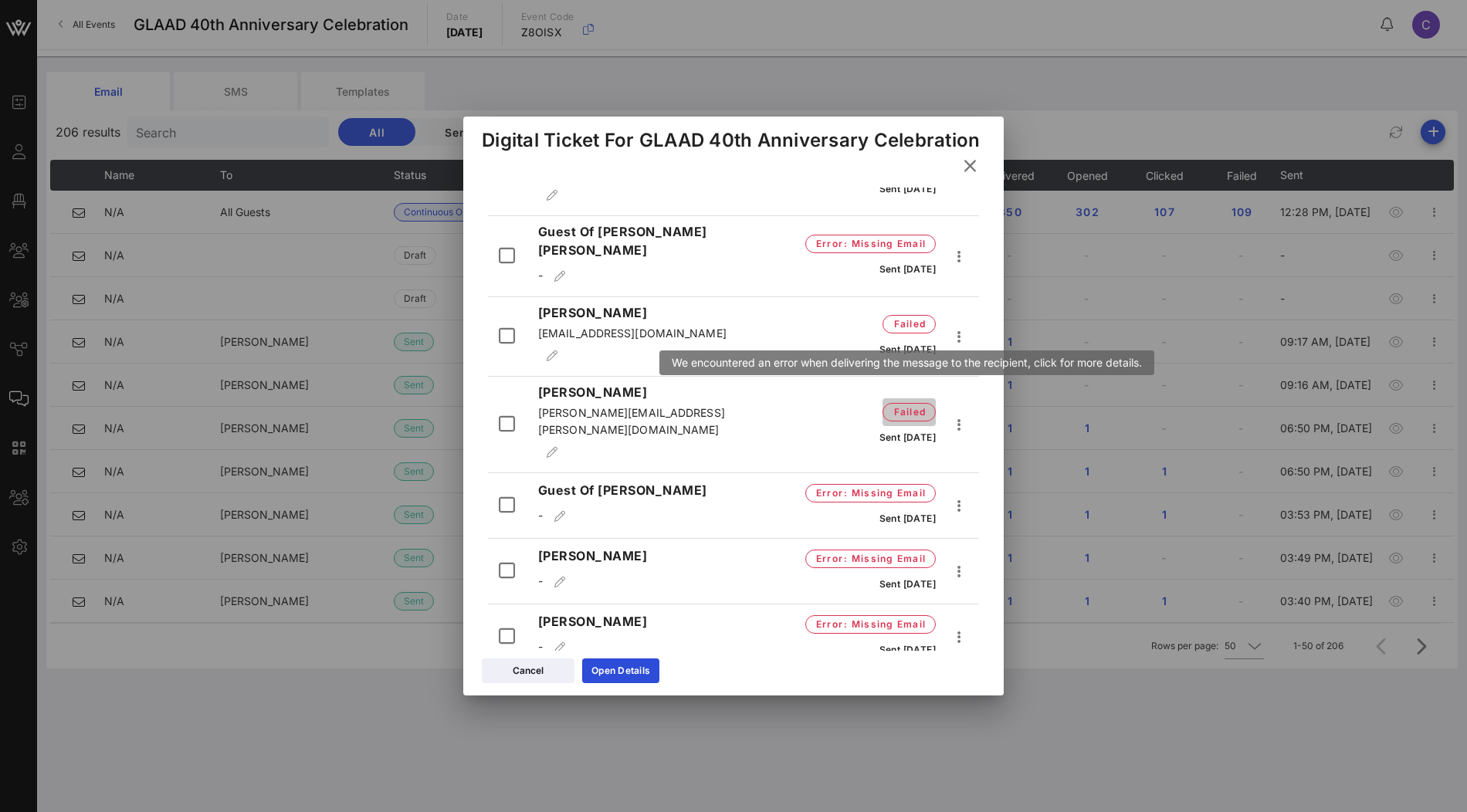
click at [910, 404] on span "failed" at bounding box center [909, 412] width 33 height 15
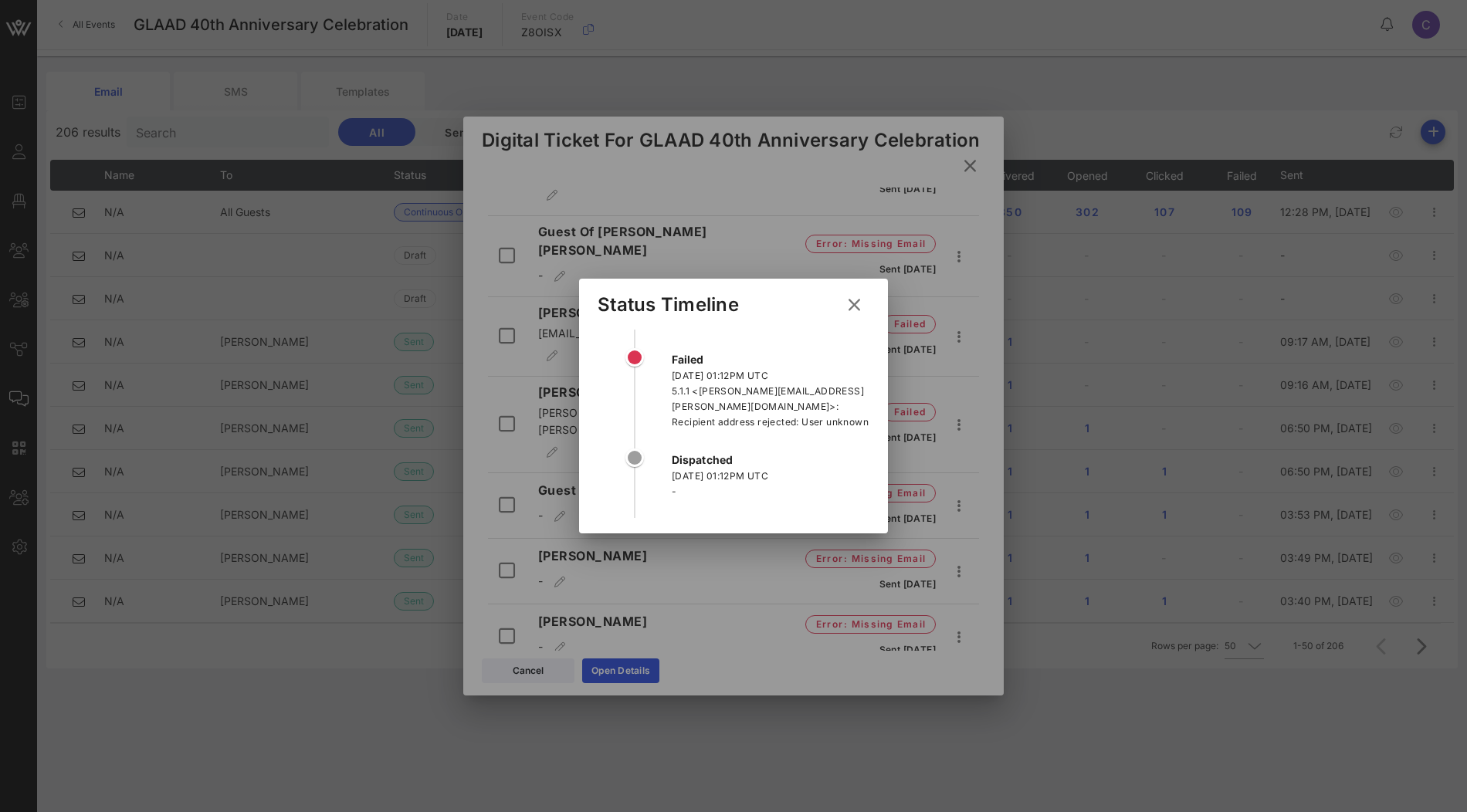
click at [854, 309] on icon at bounding box center [854, 304] width 21 height 18
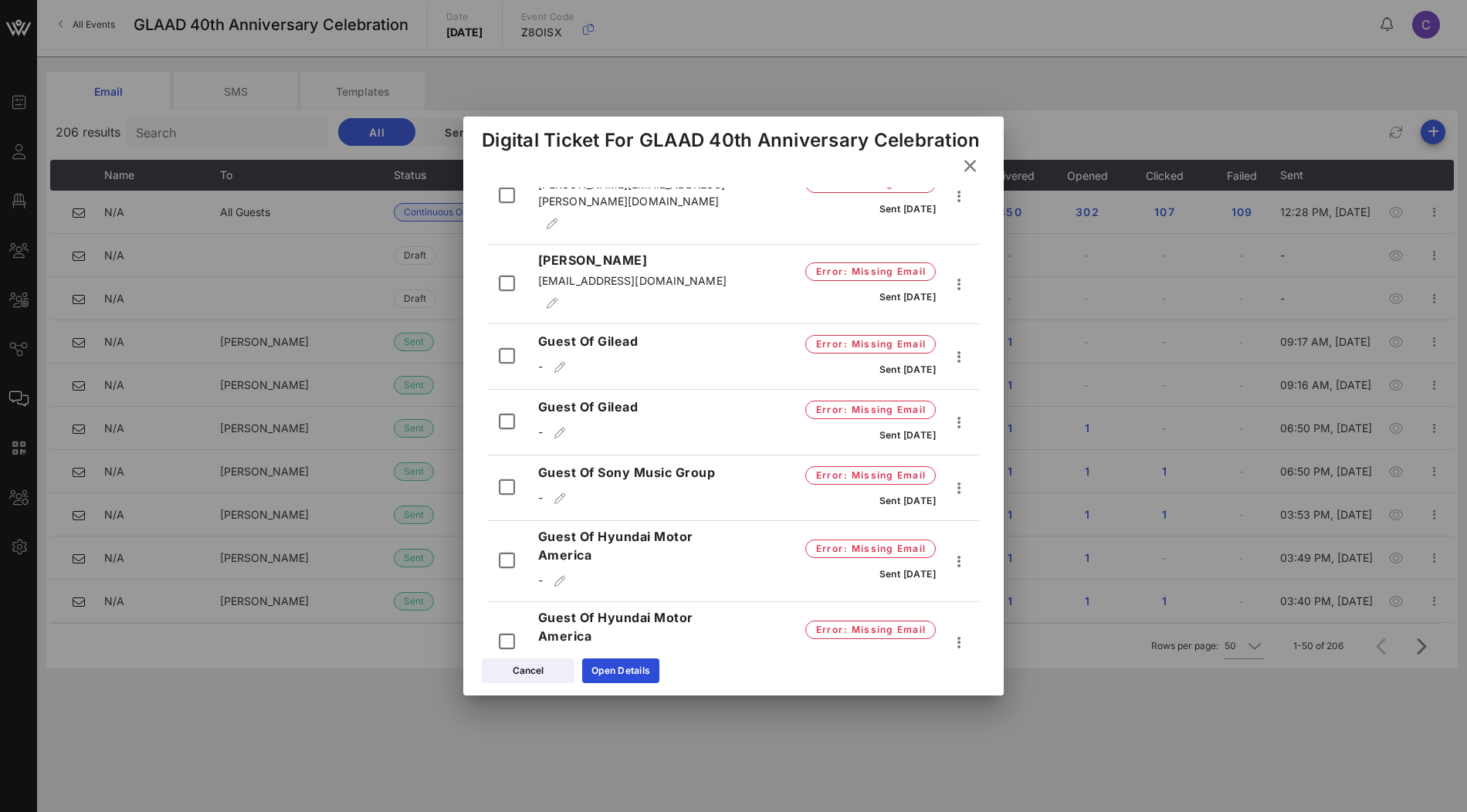
scroll to position [6542, 0]
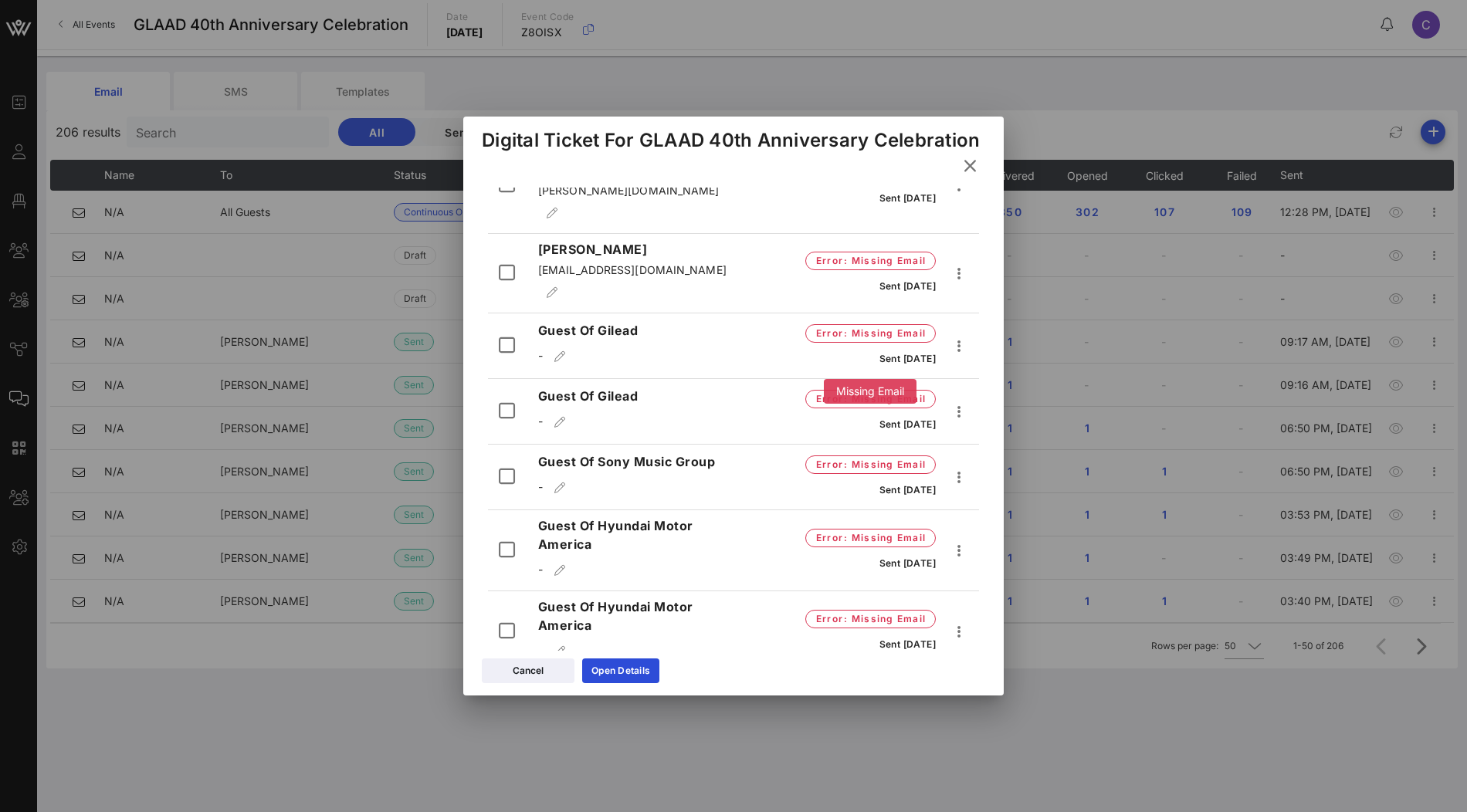
click at [891, 768] on span ": Missing Email" at bounding box center [884, 775] width 82 height 15
click at [846, 768] on span ": Missing Email" at bounding box center [884, 775] width 82 height 15
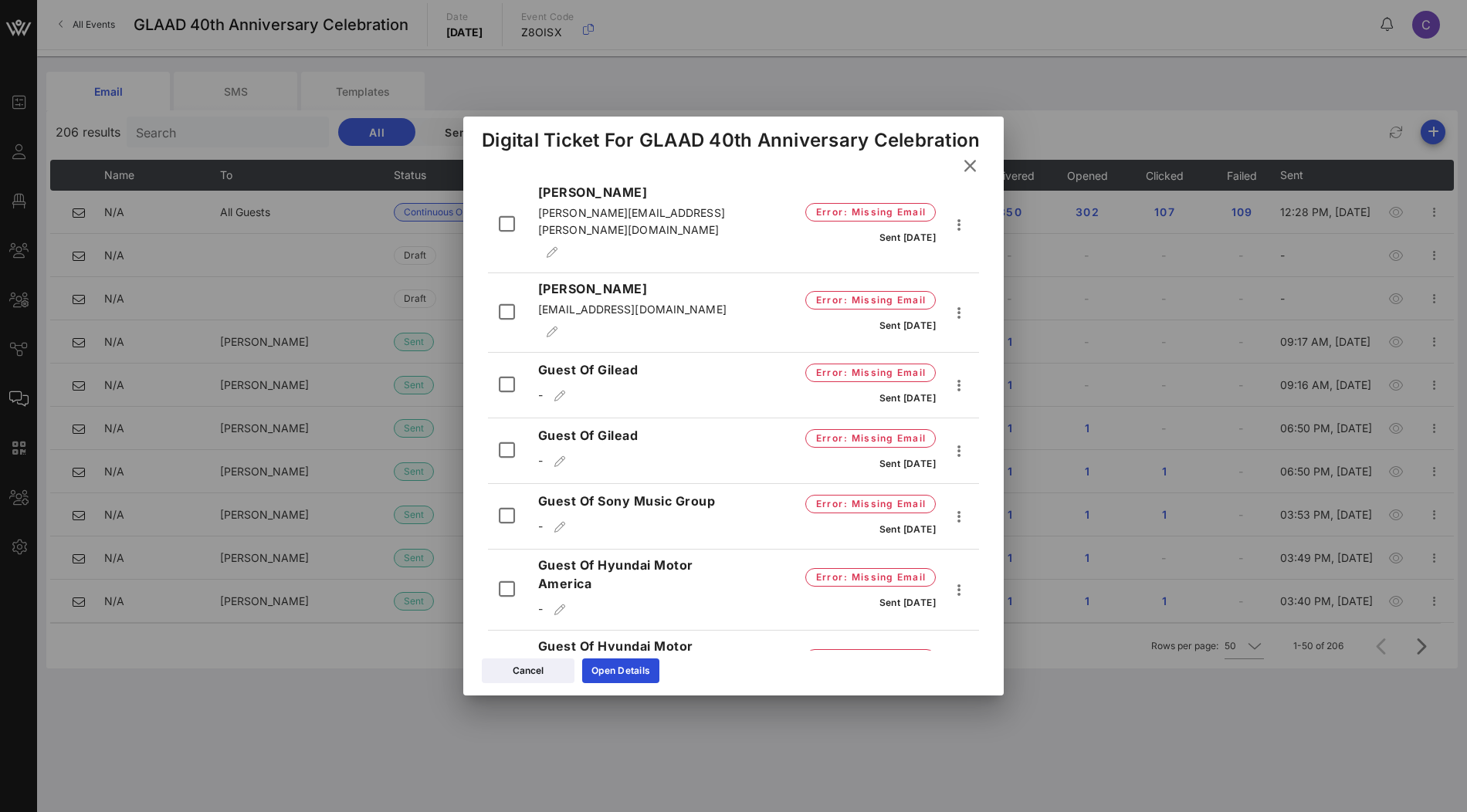
scroll to position [6501, 0]
click at [903, 809] on span ": Missing Email" at bounding box center [884, 816] width 82 height 15
click at [965, 431] on div "Resend" at bounding box center [984, 438] width 42 height 33
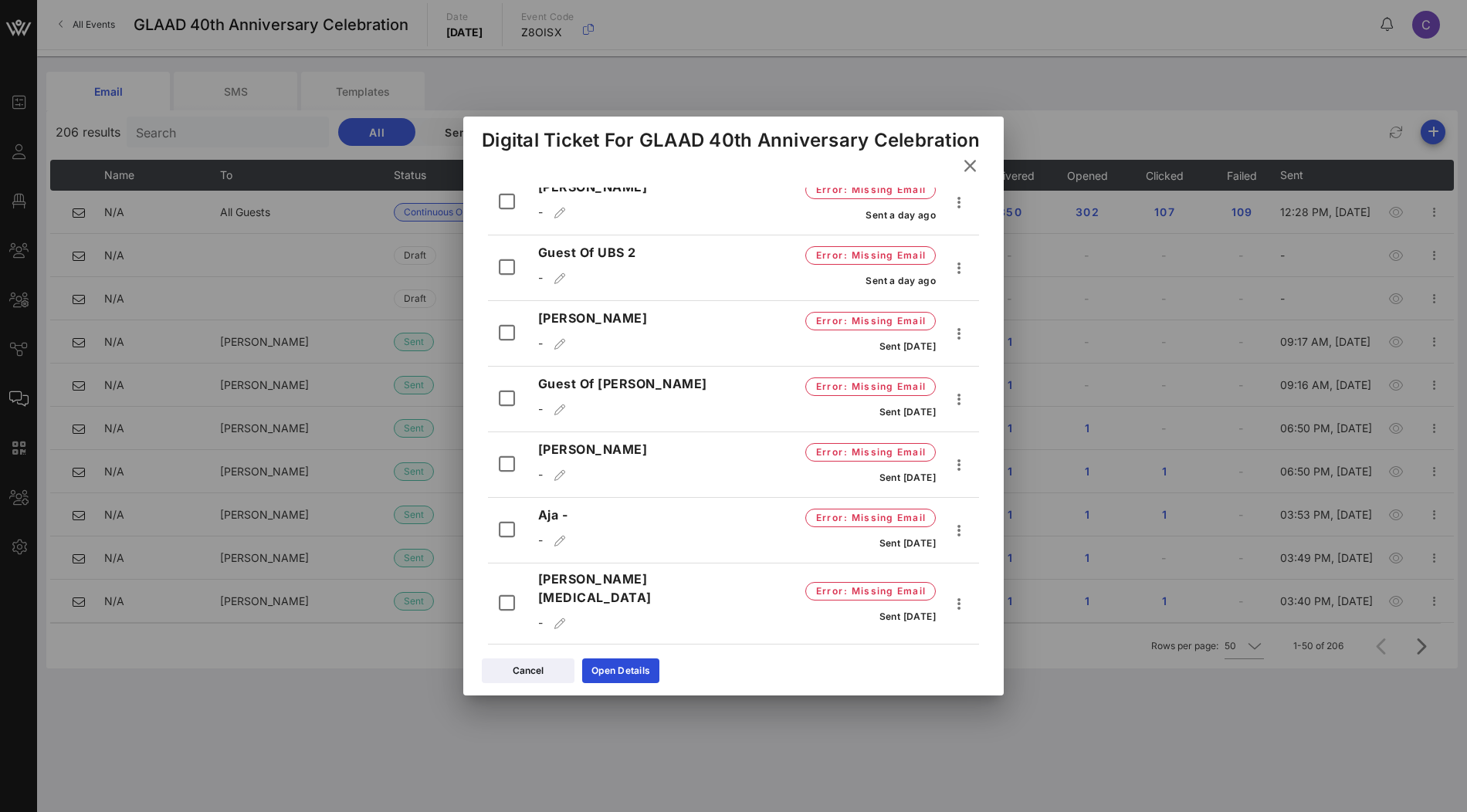
scroll to position [0, 0]
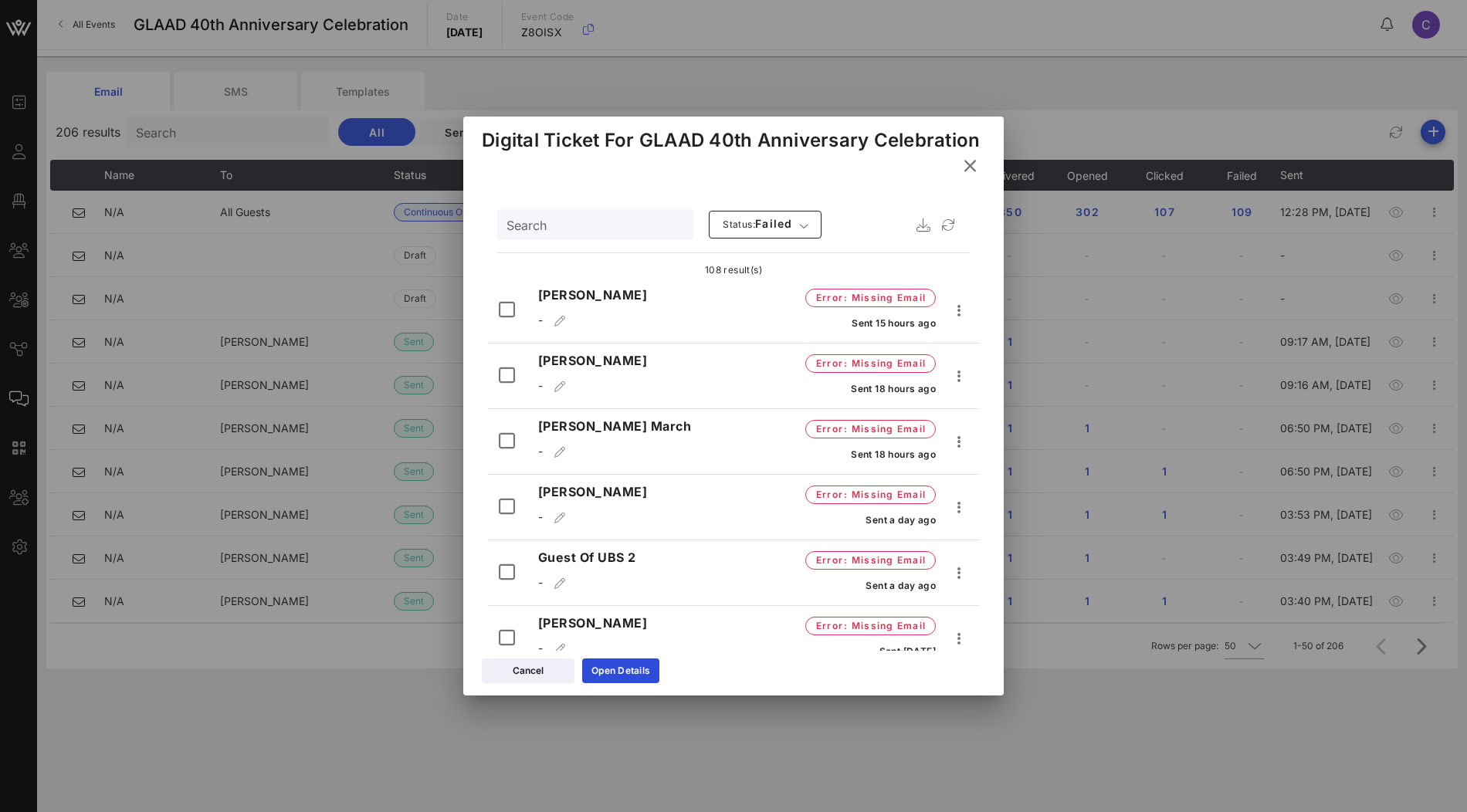
click at [970, 157] on icon at bounding box center [971, 166] width 21 height 18
